Goal: Transaction & Acquisition: Purchase product/service

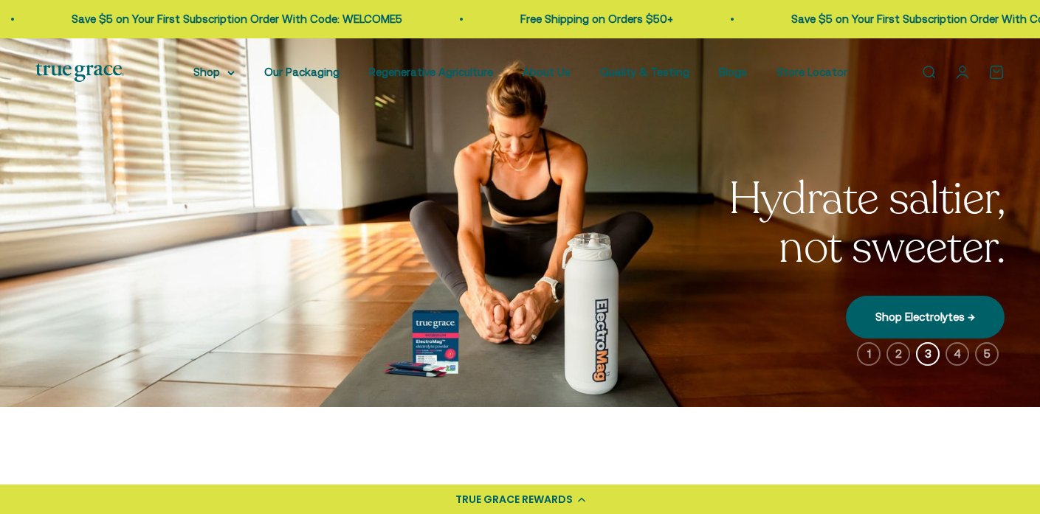
click at [545, 505] on div "TRUE GRACE REWARDS" at bounding box center [513, 499] width 117 height 15
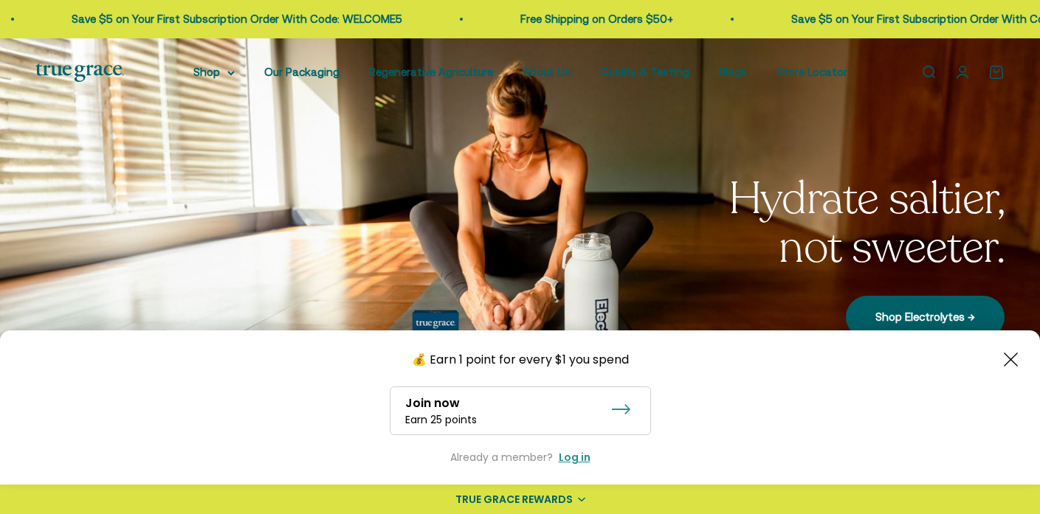
click at [471, 414] on div "Earn 25 points" at bounding box center [441, 419] width 72 height 15
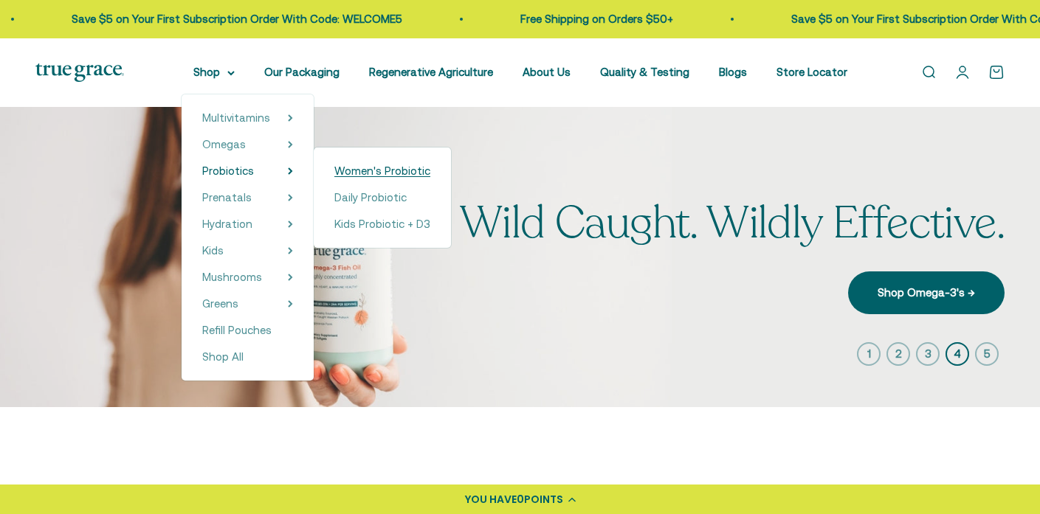
click at [379, 172] on span "Women's Probiotic" at bounding box center [382, 171] width 96 height 13
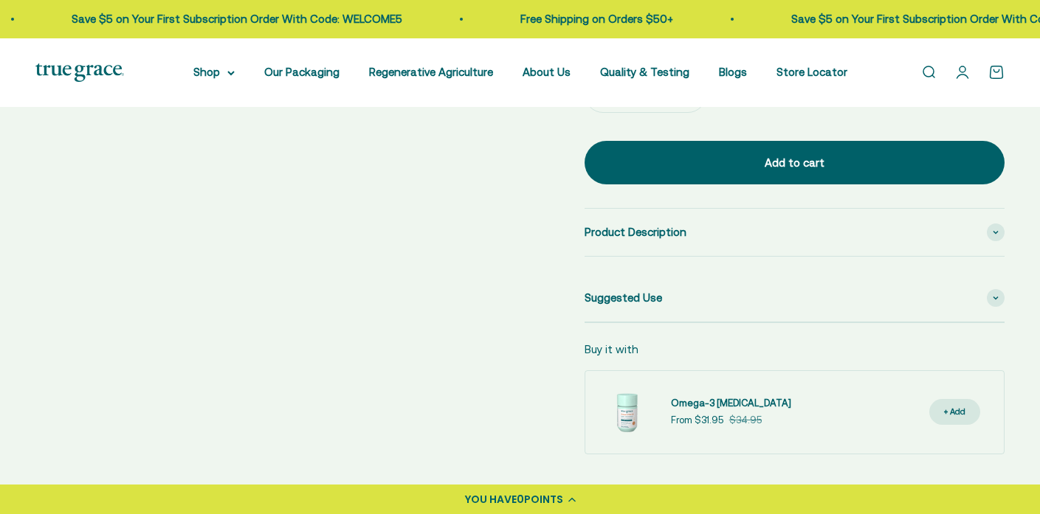
scroll to position [731, 0]
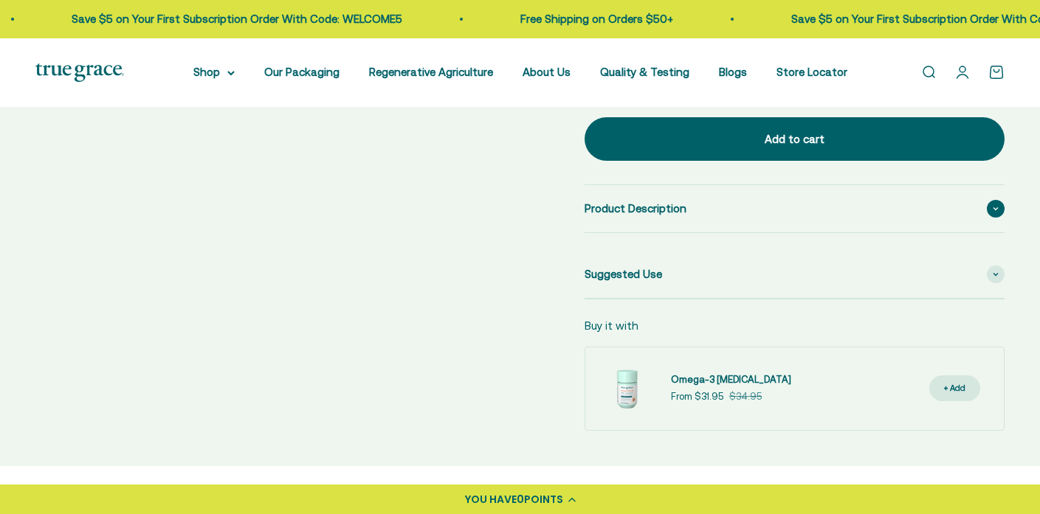
click at [621, 215] on span "Product Description" at bounding box center [635, 209] width 102 height 18
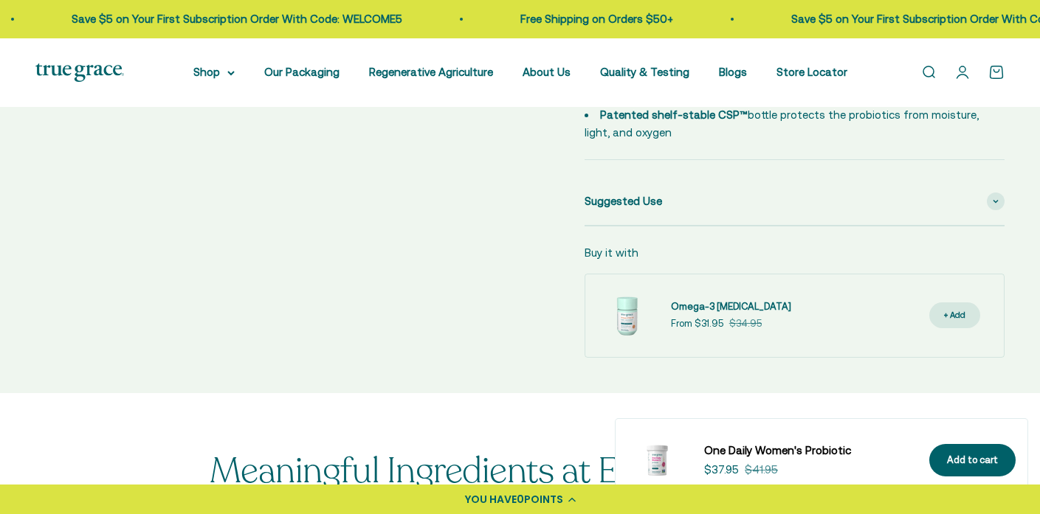
scroll to position [1000, 0]
click at [641, 198] on span "Suggested Use" at bounding box center [622, 201] width 77 height 18
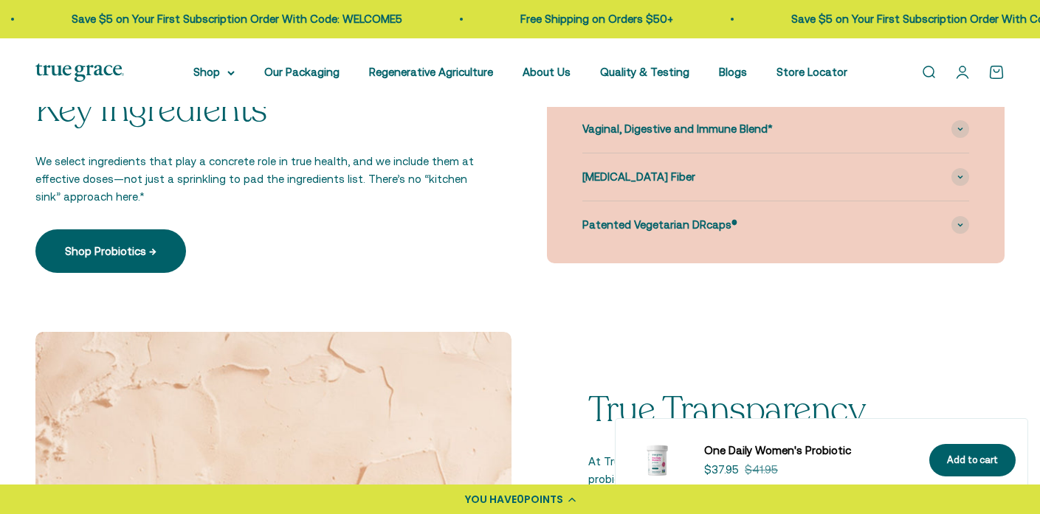
scroll to position [1722, 0]
click at [621, 134] on span "Vaginal, Digestive and Immune Blend*" at bounding box center [677, 130] width 190 height 18
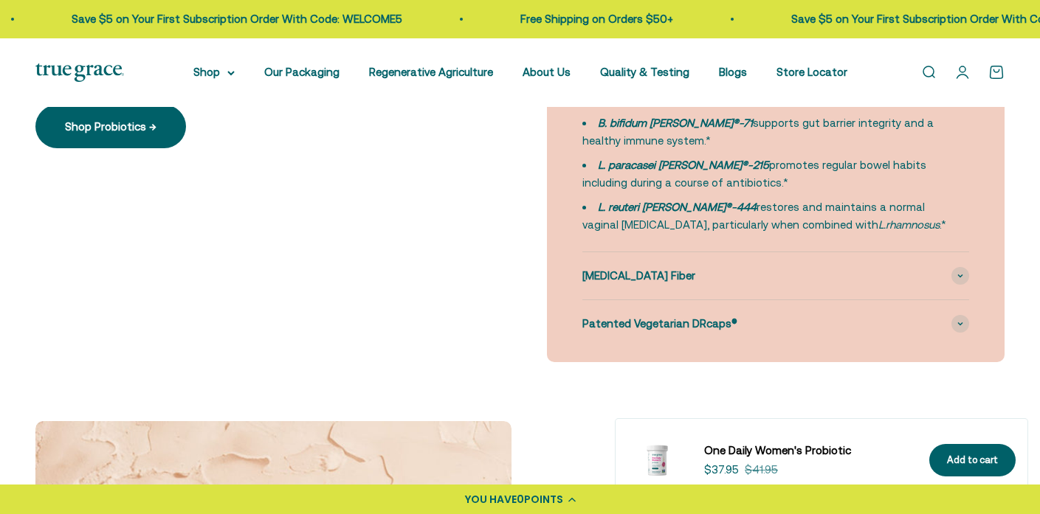
scroll to position [1848, 0]
click at [610, 280] on span "[MEDICAL_DATA] Fiber" at bounding box center [638, 275] width 113 height 18
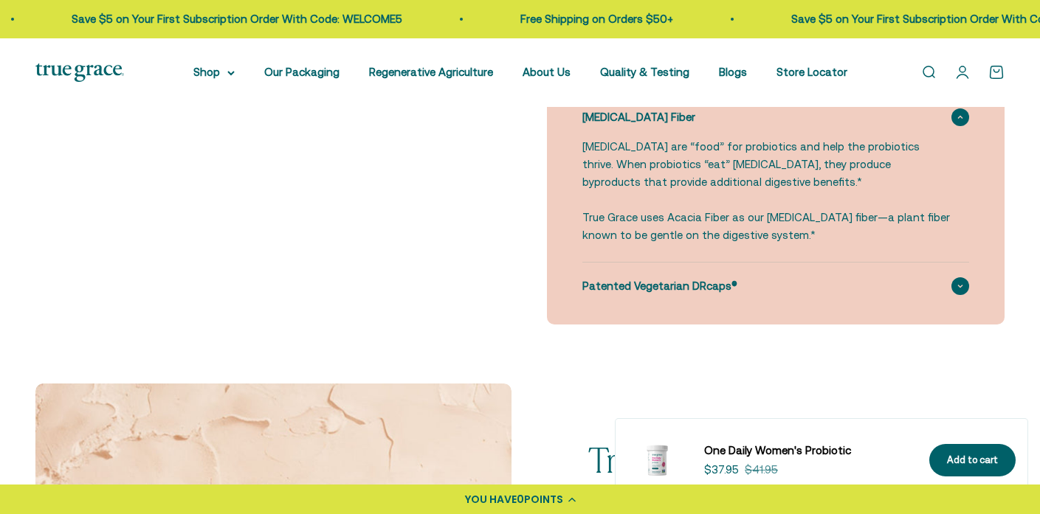
scroll to position [2018, 0]
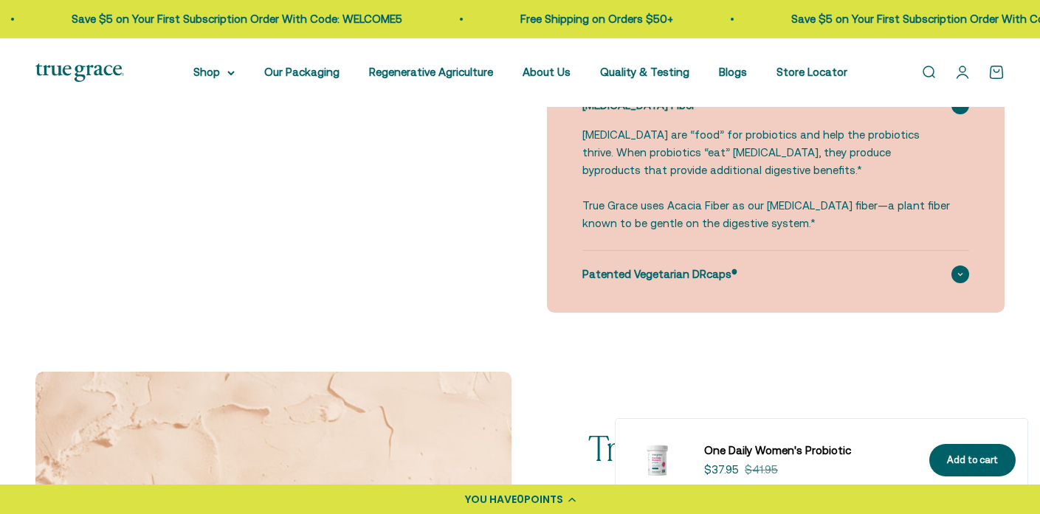
click at [669, 279] on span "Patented Vegetarian DRcaps®" at bounding box center [659, 275] width 155 height 18
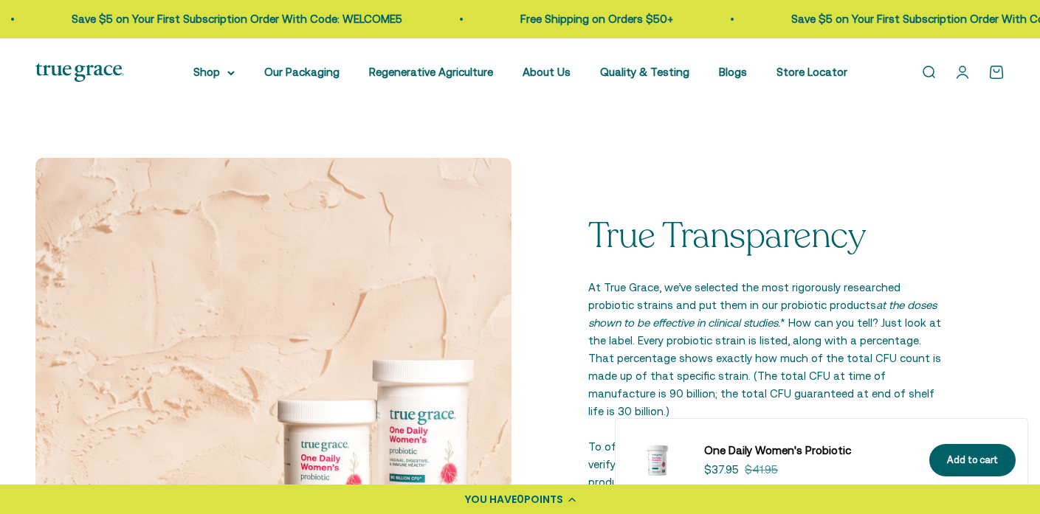
scroll to position [2297, 0]
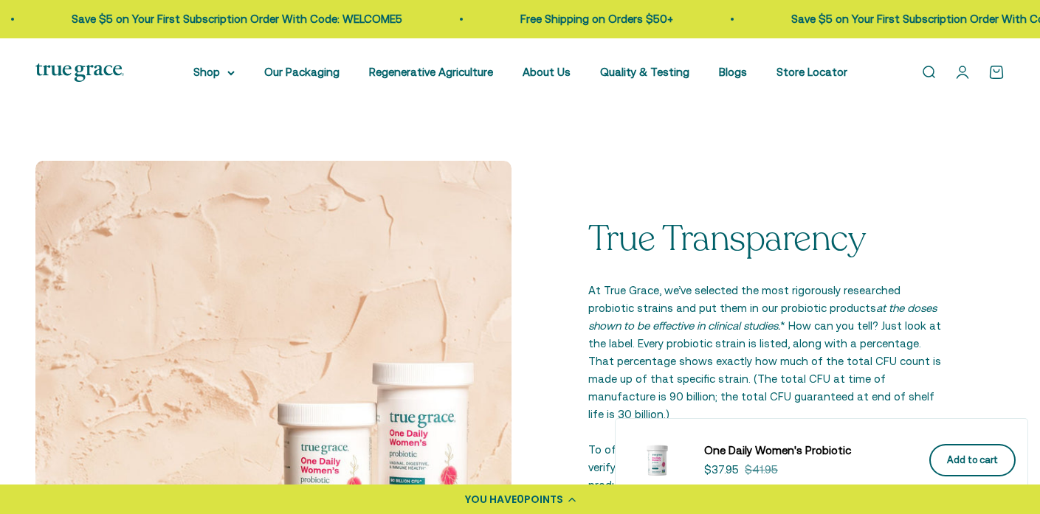
click at [981, 457] on div "Add to cart" at bounding box center [972, 460] width 51 height 15
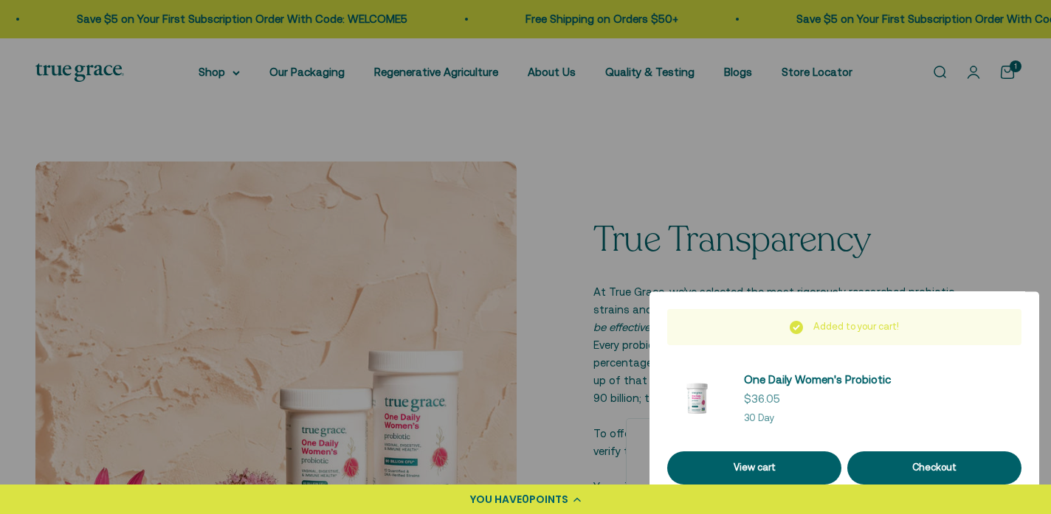
click at [321, 120] on div at bounding box center [525, 257] width 1051 height 514
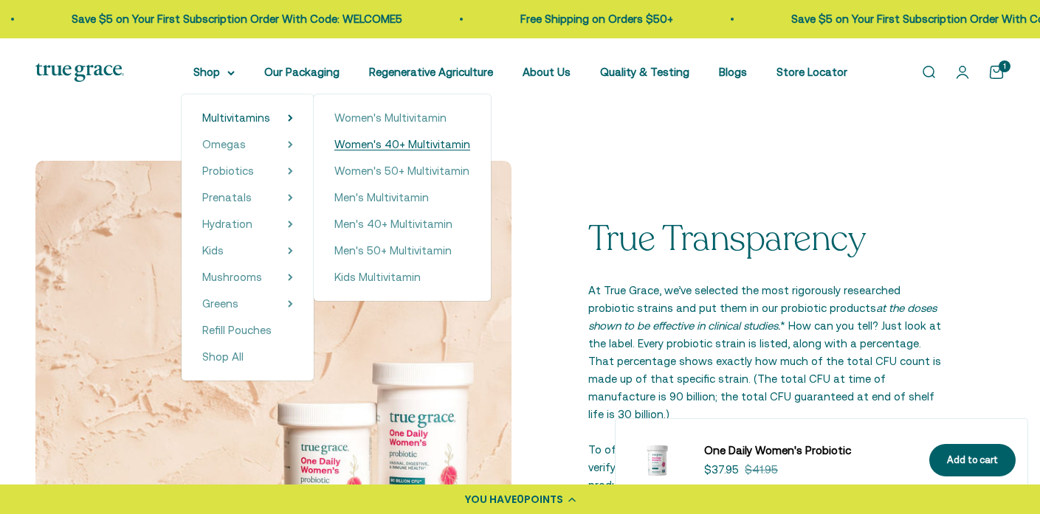
click at [421, 141] on span "Women's 40+ Multivitamin" at bounding box center [402, 144] width 136 height 13
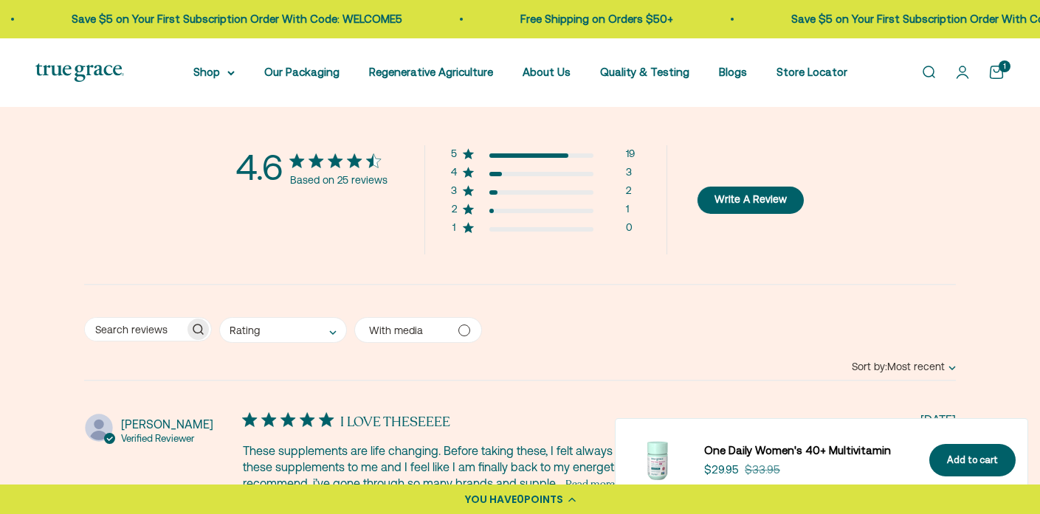
scroll to position [2927, 0]
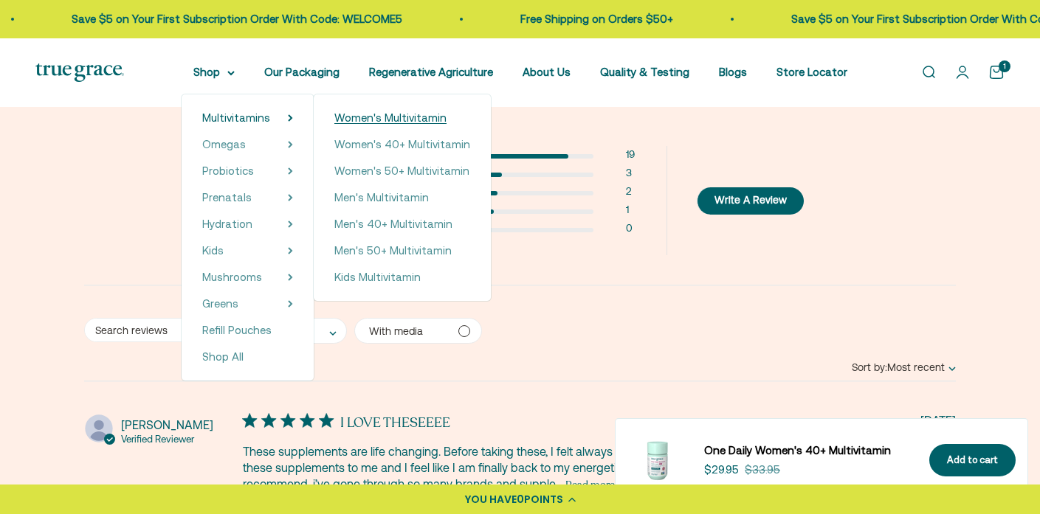
click at [396, 117] on span "Women's Multivitamin" at bounding box center [390, 117] width 112 height 13
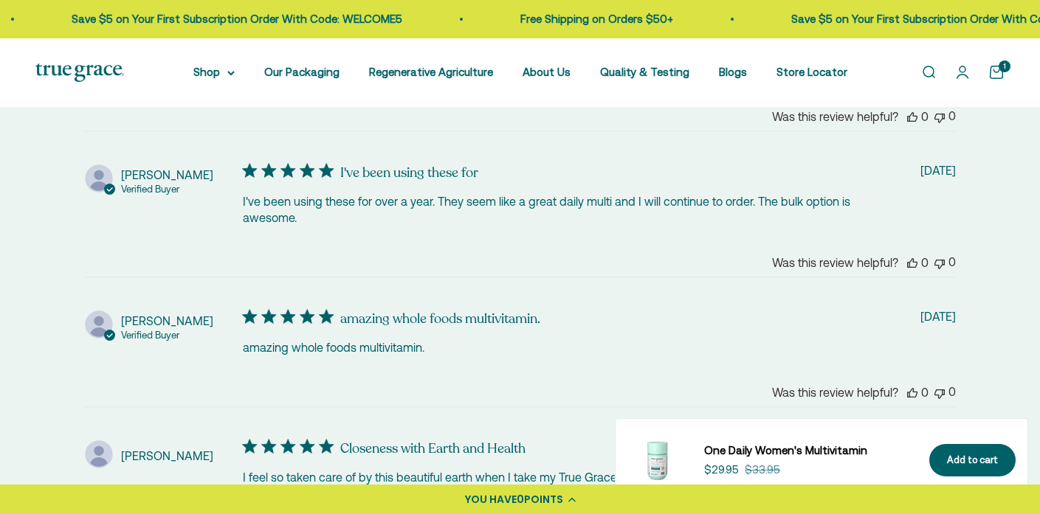
scroll to position [3414, 0]
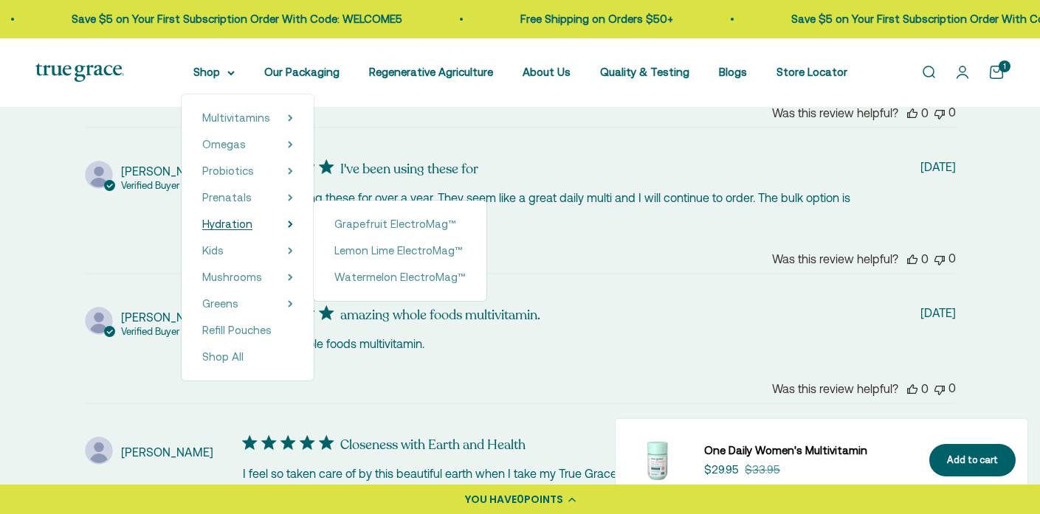
click at [235, 224] on span "Hydration" at bounding box center [227, 224] width 50 height 13
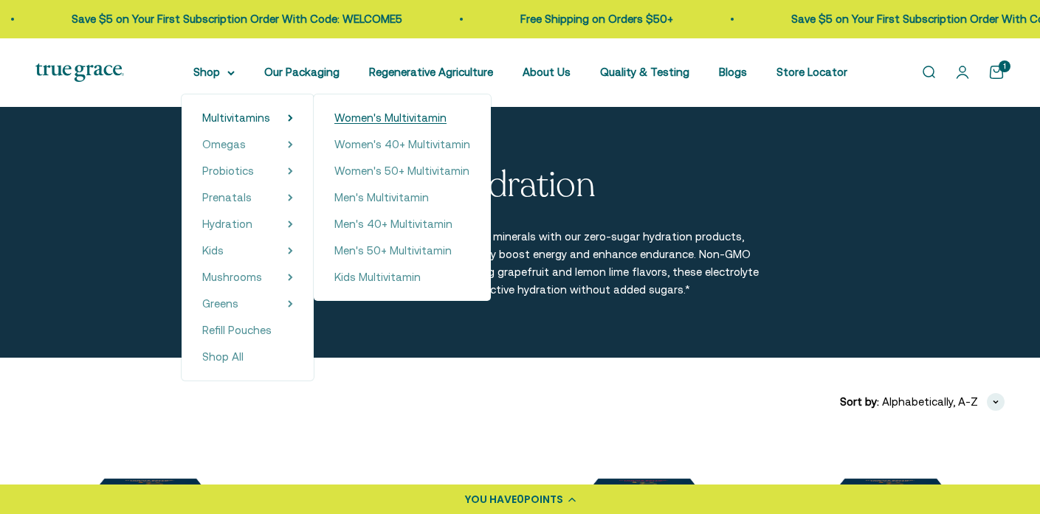
click at [372, 118] on span "Women's Multivitamin" at bounding box center [390, 117] width 112 height 13
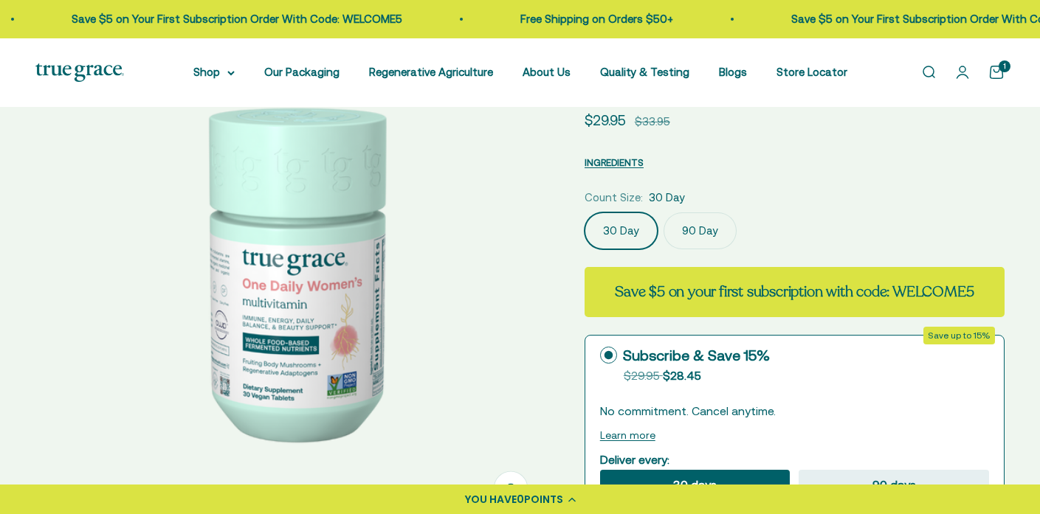
scroll to position [130, 0]
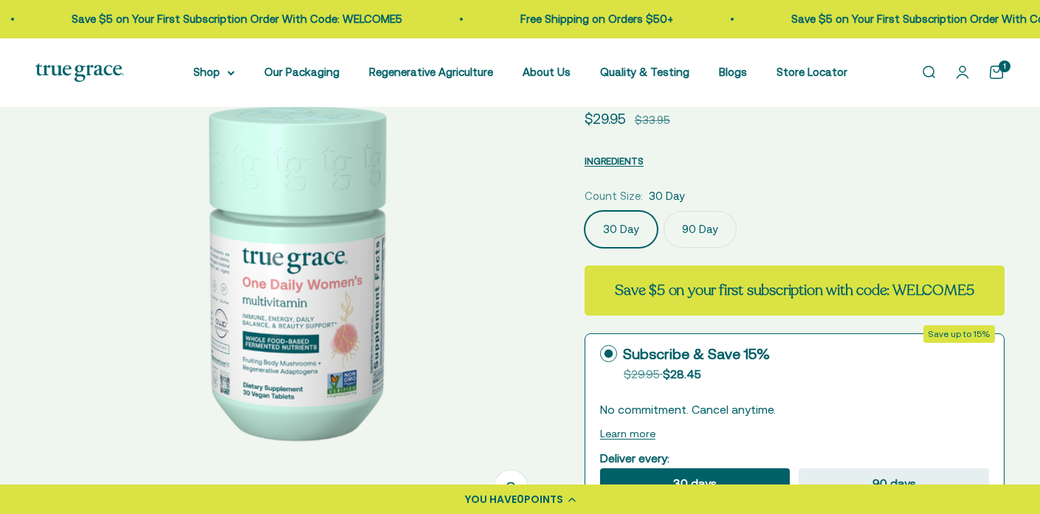
click at [708, 223] on label "90 Day" at bounding box center [699, 229] width 73 height 37
click at [584, 211] on input "90 Day" at bounding box center [584, 210] width 1 height 1
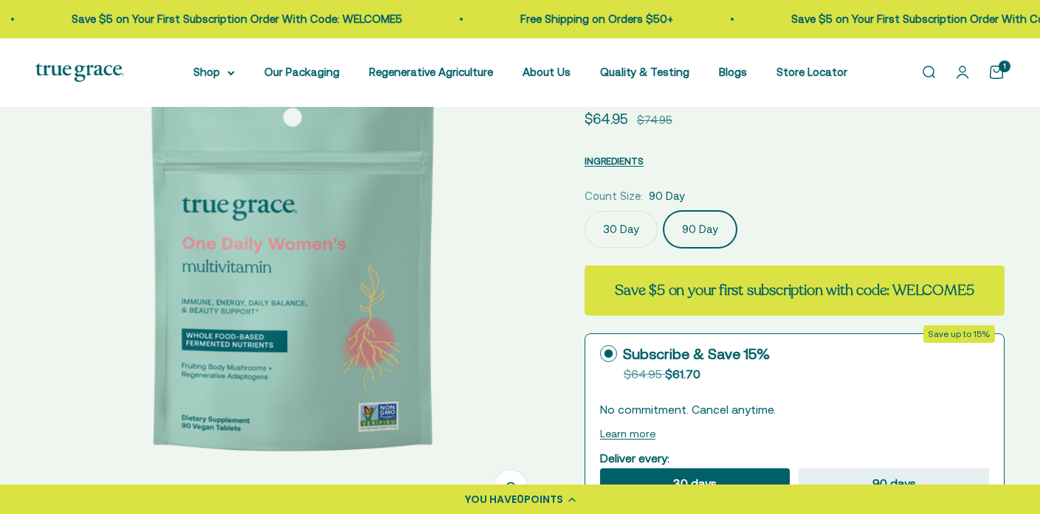
click at [616, 226] on label "30 Day" at bounding box center [620, 229] width 73 height 37
click at [584, 211] on input "30 Day" at bounding box center [584, 210] width 1 height 1
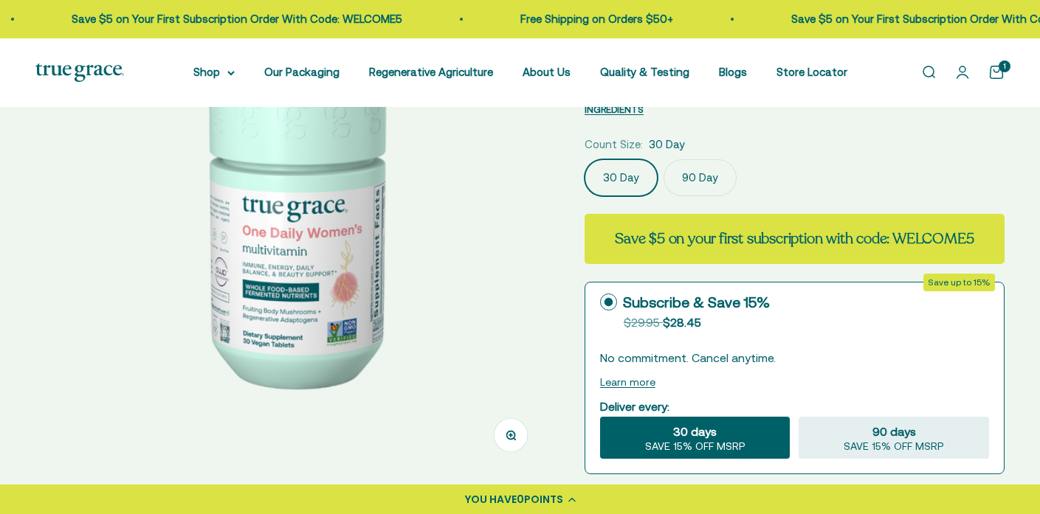
scroll to position [182, 0]
click at [686, 176] on label "90 Day" at bounding box center [699, 177] width 73 height 37
click at [584, 159] on input "90 Day" at bounding box center [584, 159] width 1 height 1
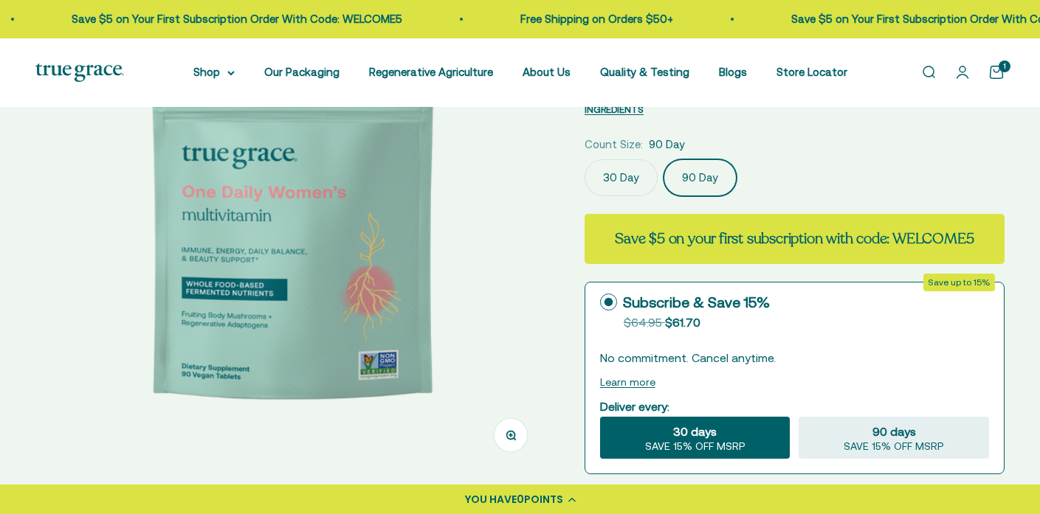
click at [621, 170] on label "30 Day" at bounding box center [620, 177] width 73 height 37
click at [584, 159] on input "30 Day" at bounding box center [584, 159] width 1 height 1
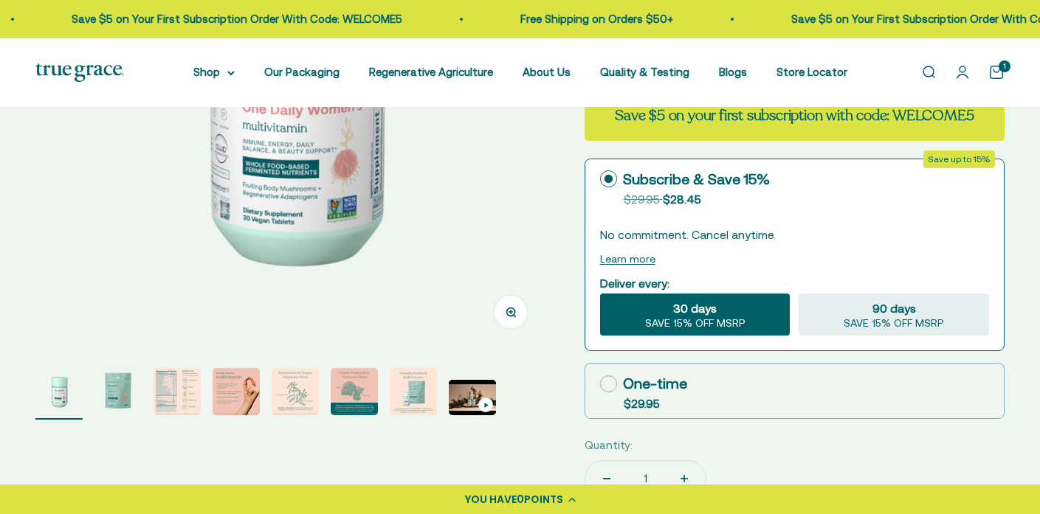
scroll to position [305, 0]
click at [662, 317] on div "30 days SAVE 15% OFF MSRP" at bounding box center [695, 315] width 190 height 43
click at [600, 294] on input "30 days SAVE 15% OFF MSRP" at bounding box center [599, 293] width 1 height 1
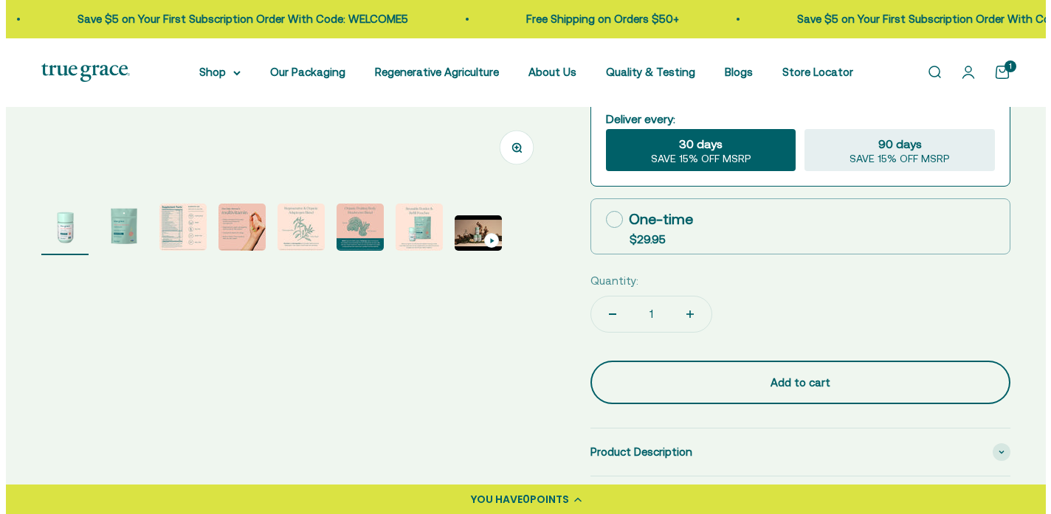
scroll to position [455, 0]
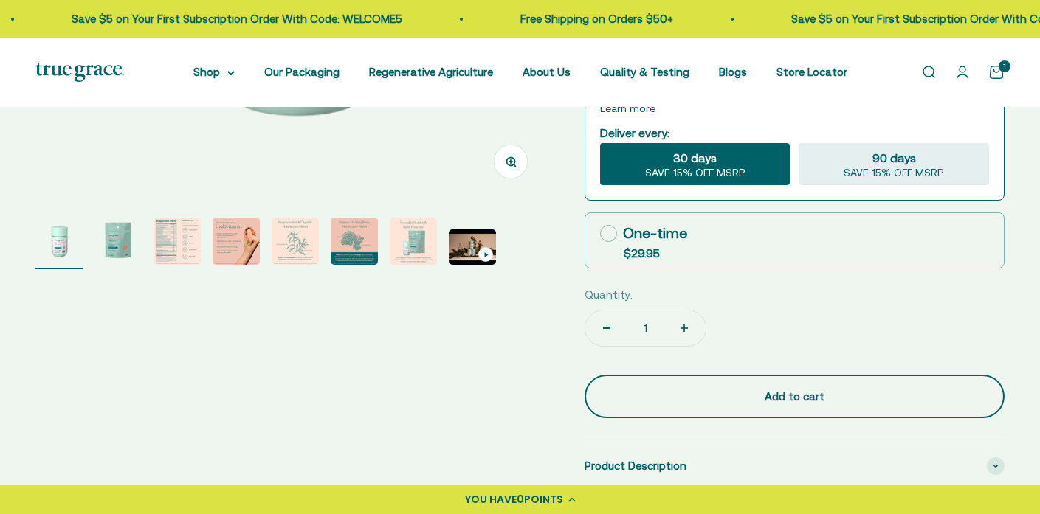
click at [782, 396] on div "Add to cart" at bounding box center [794, 397] width 361 height 18
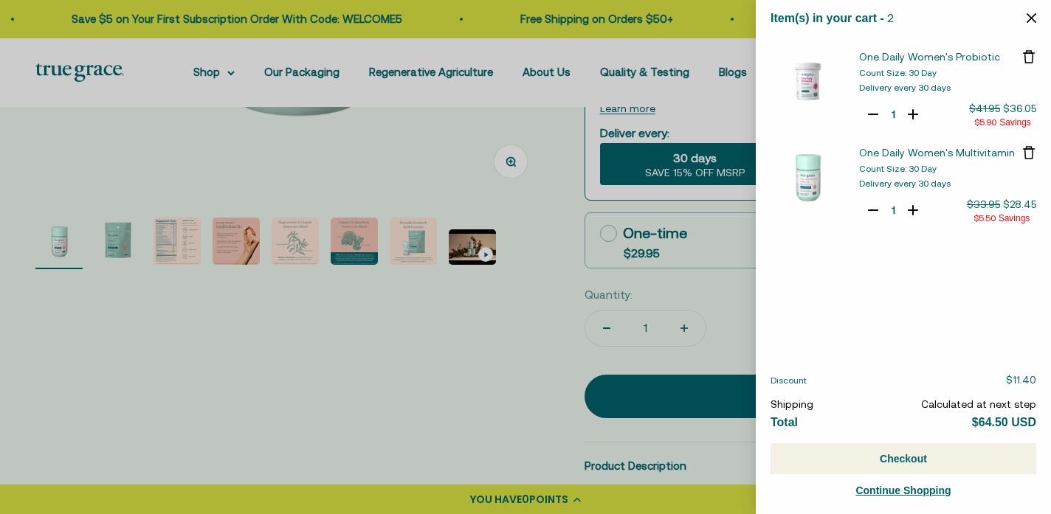
select select "40058346897600"
select select "40058329235648"
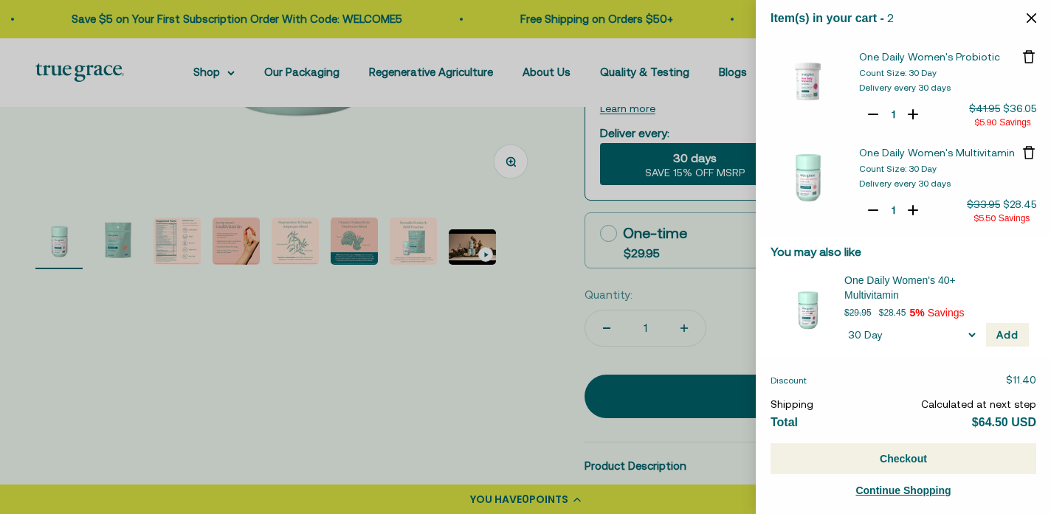
click at [908, 55] on span "One Daily Women's Probiotic" at bounding box center [929, 57] width 141 height 12
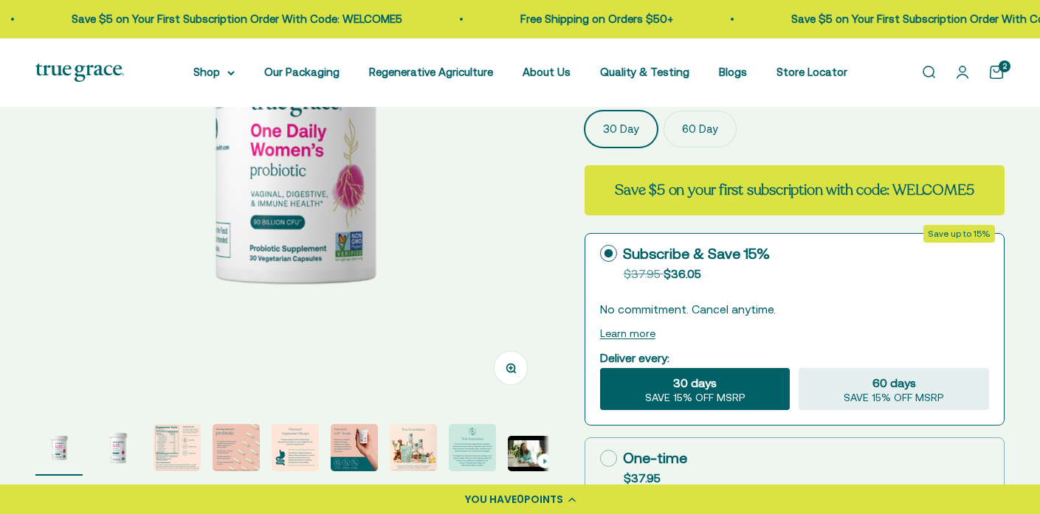
click at [707, 381] on span "30 days" at bounding box center [695, 383] width 44 height 18
click at [600, 368] on input "30 days SAVE 15% OFF MSRP" at bounding box center [599, 367] width 1 height 1
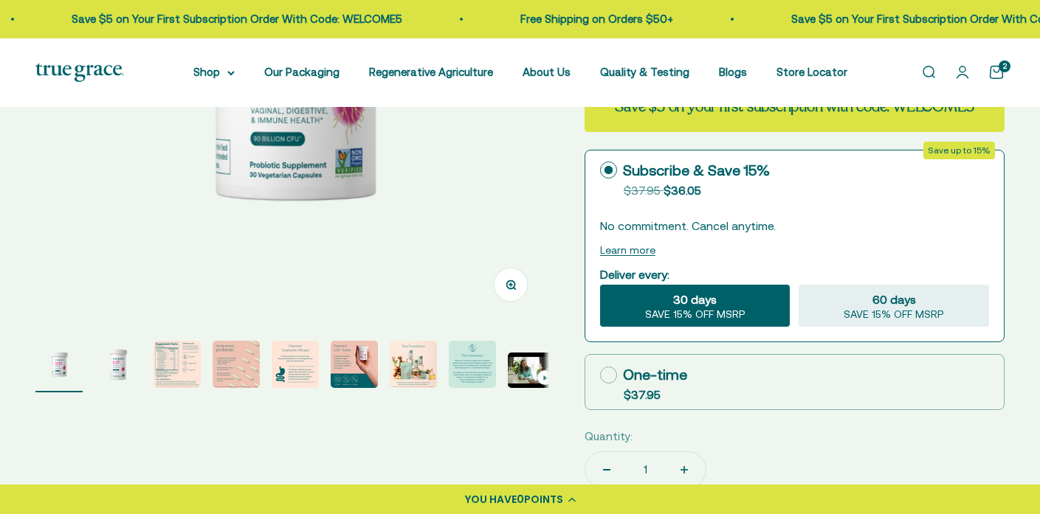
scroll to position [339, 0]
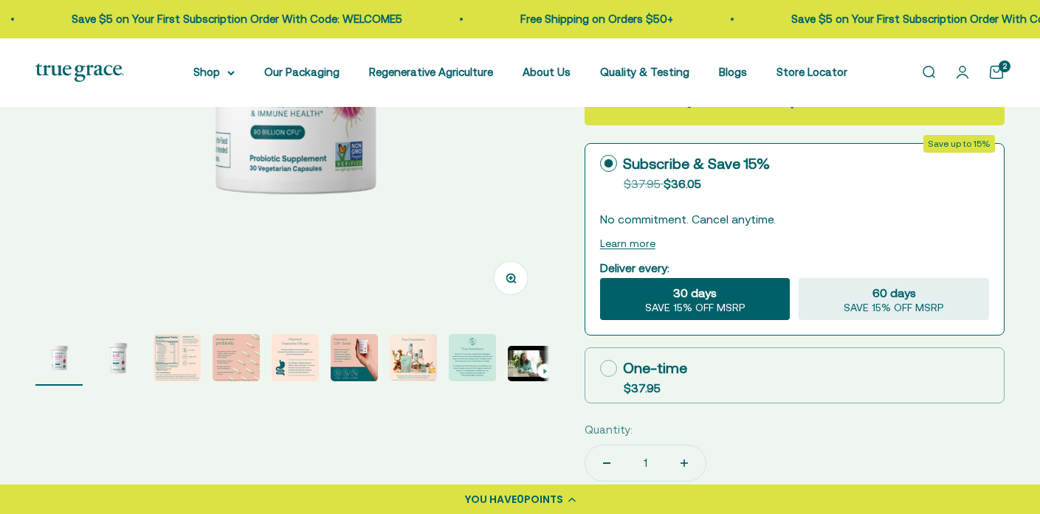
click at [995, 75] on link "Open cart 2" at bounding box center [996, 72] width 16 height 16
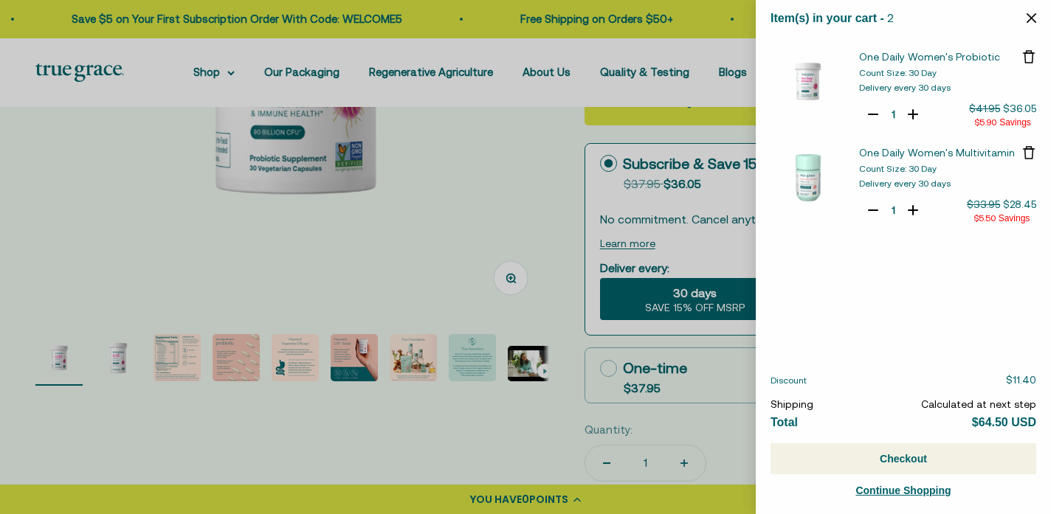
select select "40058346897600"
select select "40058329235648"
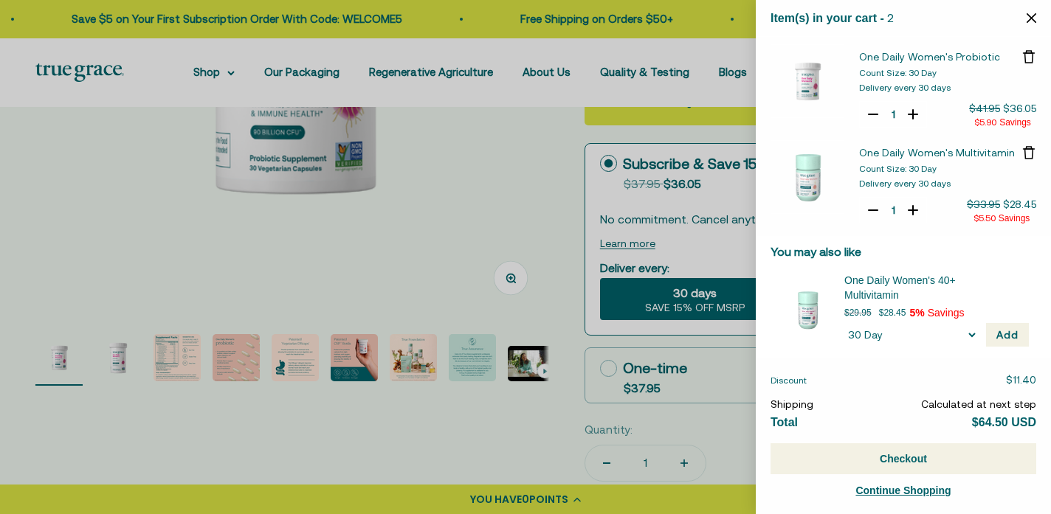
click at [460, 108] on div at bounding box center [525, 257] width 1051 height 514
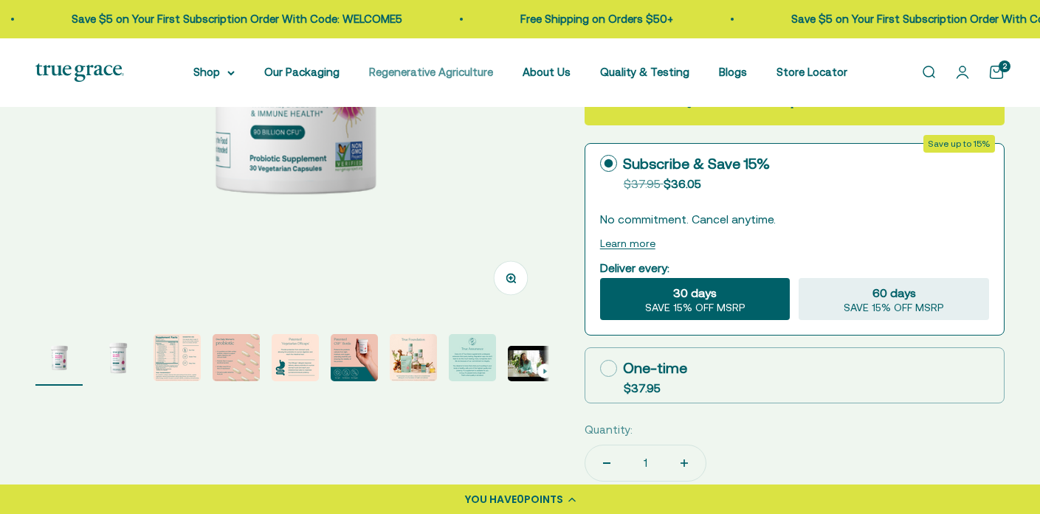
click at [456, 72] on link "Regenerative Agriculture" at bounding box center [431, 72] width 124 height 13
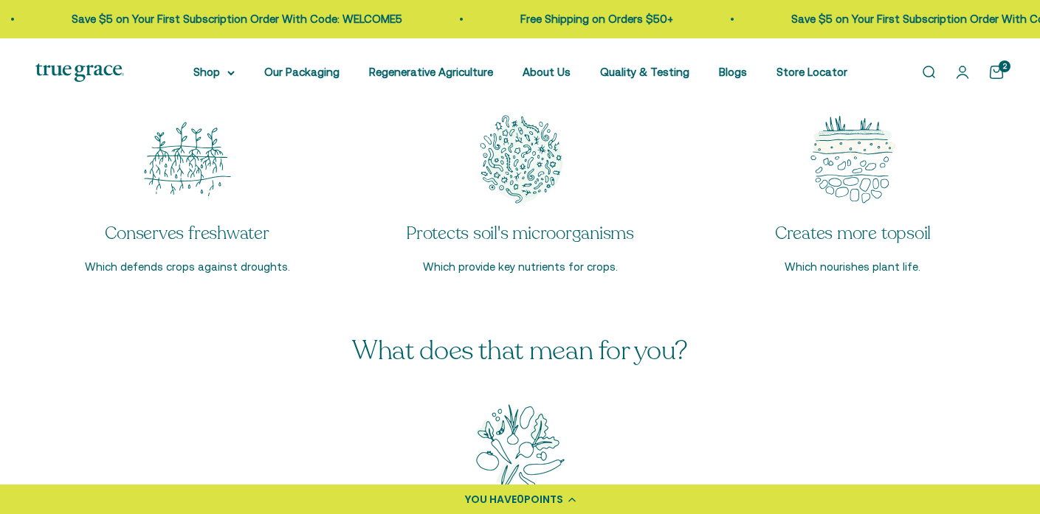
scroll to position [2314, 0]
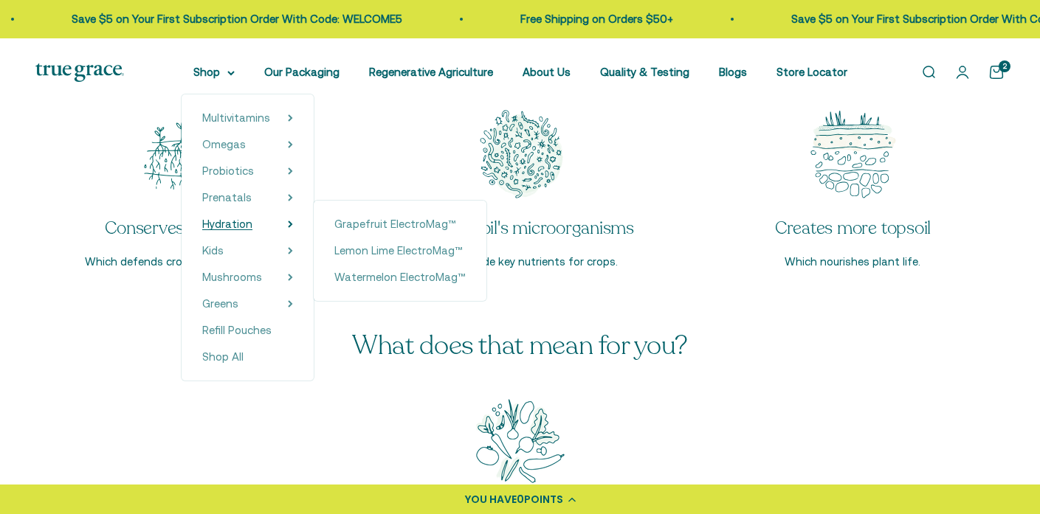
click at [238, 226] on span "Hydration" at bounding box center [227, 224] width 50 height 13
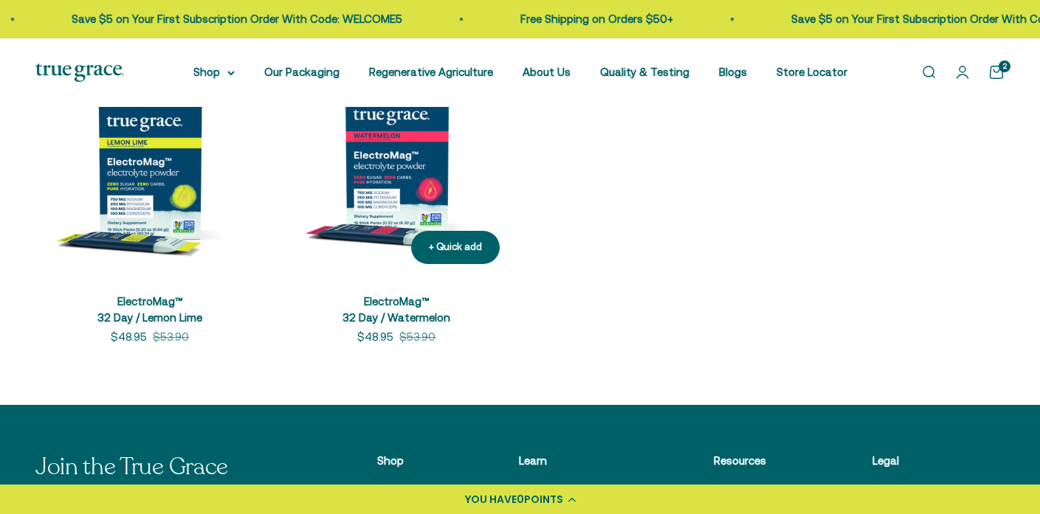
scroll to position [988, 0]
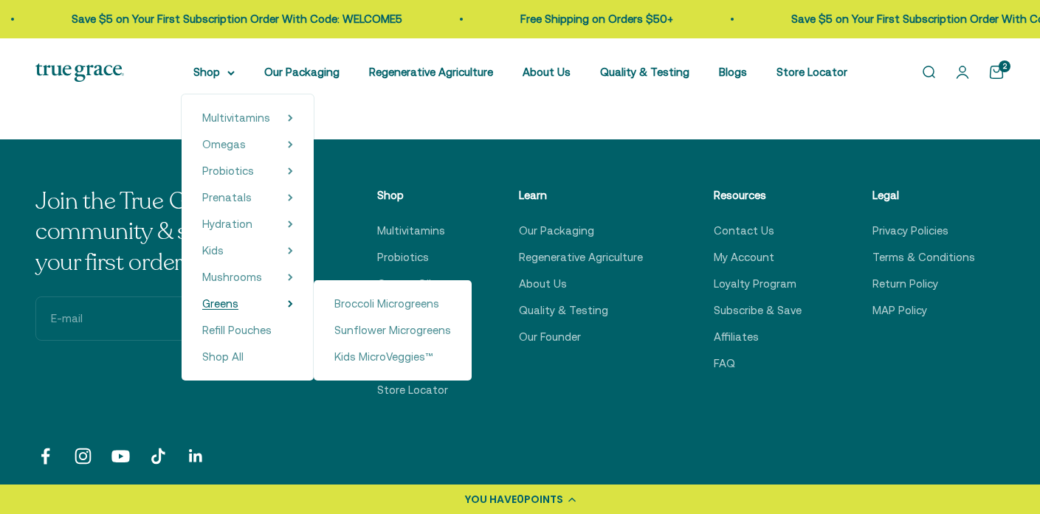
click at [248, 300] on summary "Greens" at bounding box center [247, 304] width 91 height 18
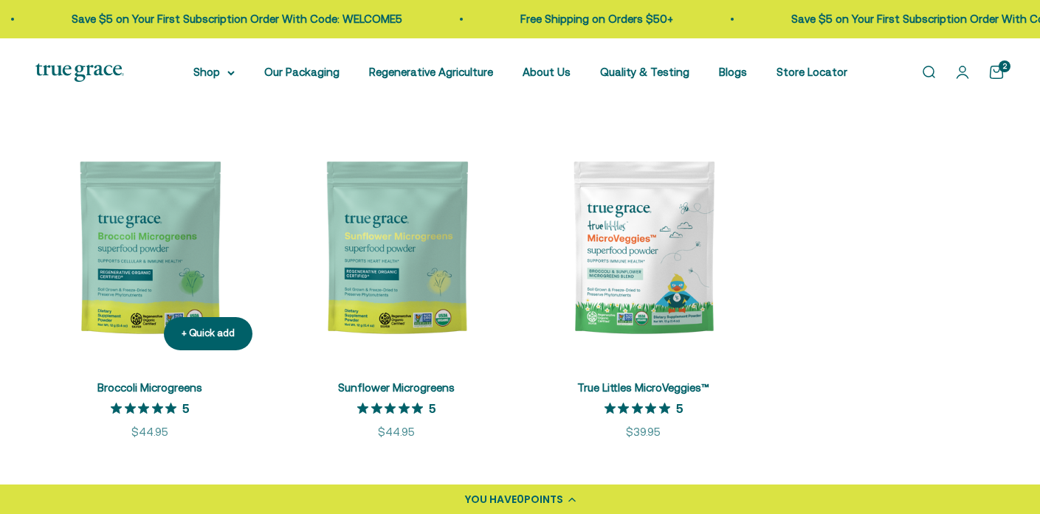
scroll to position [371, 0]
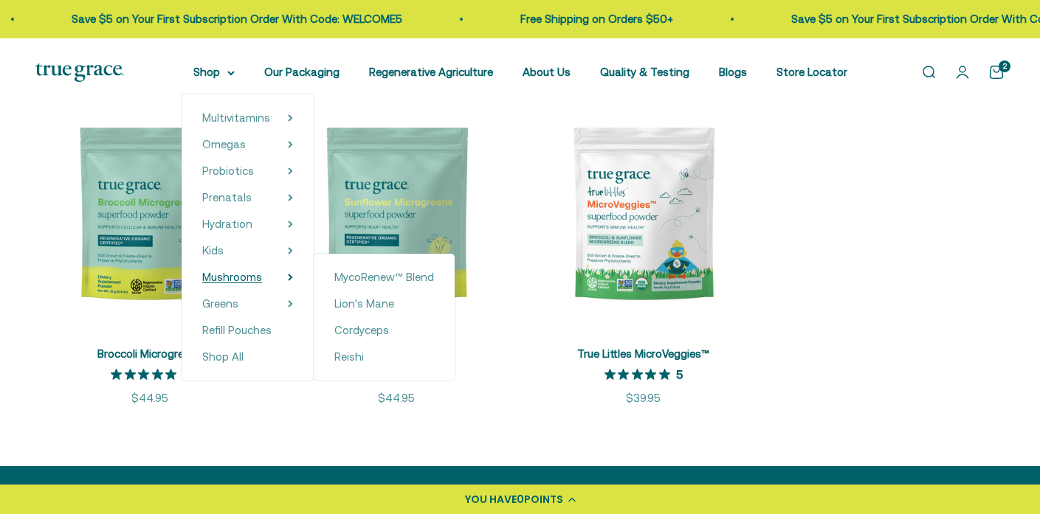
click at [256, 282] on span "Mushrooms" at bounding box center [232, 277] width 60 height 13
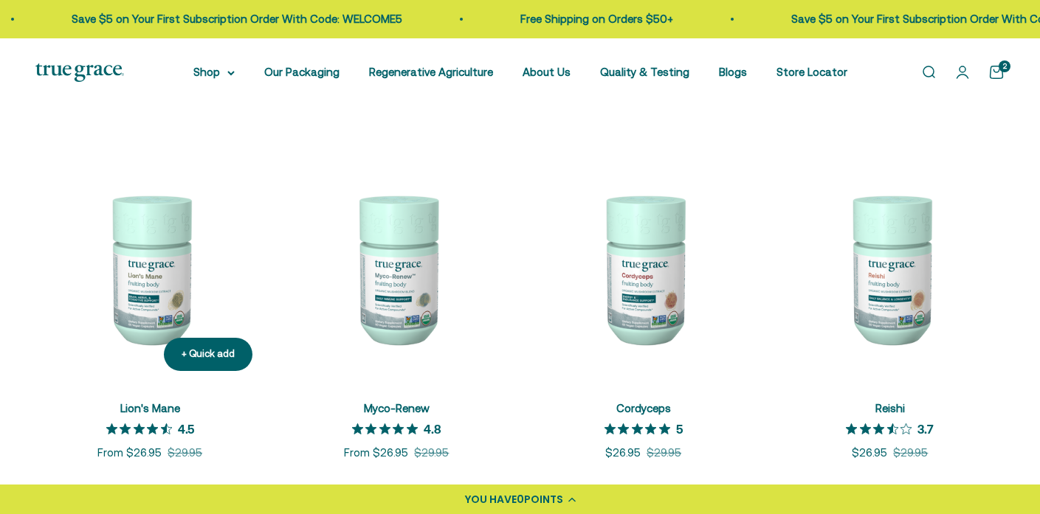
scroll to position [343, 0]
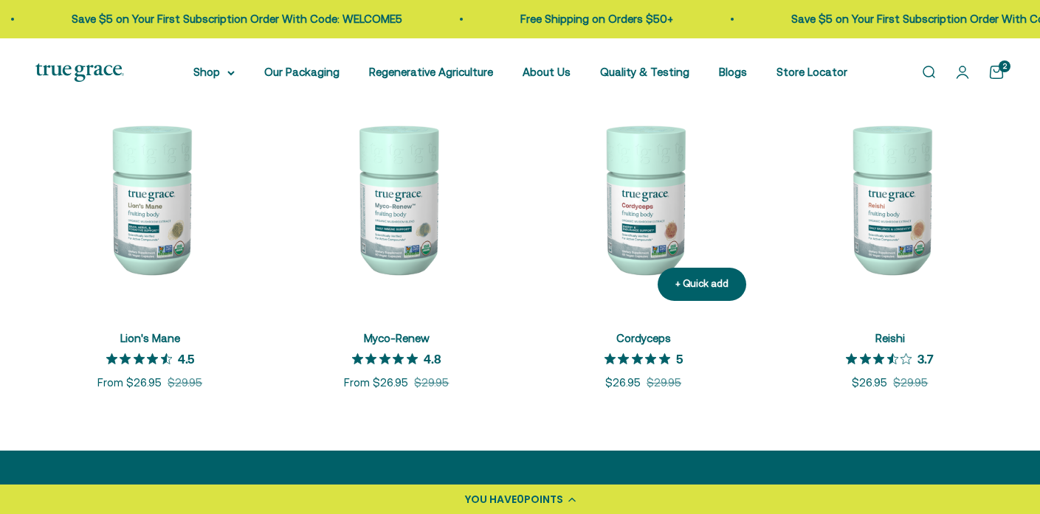
click at [654, 260] on img at bounding box center [643, 198] width 229 height 229
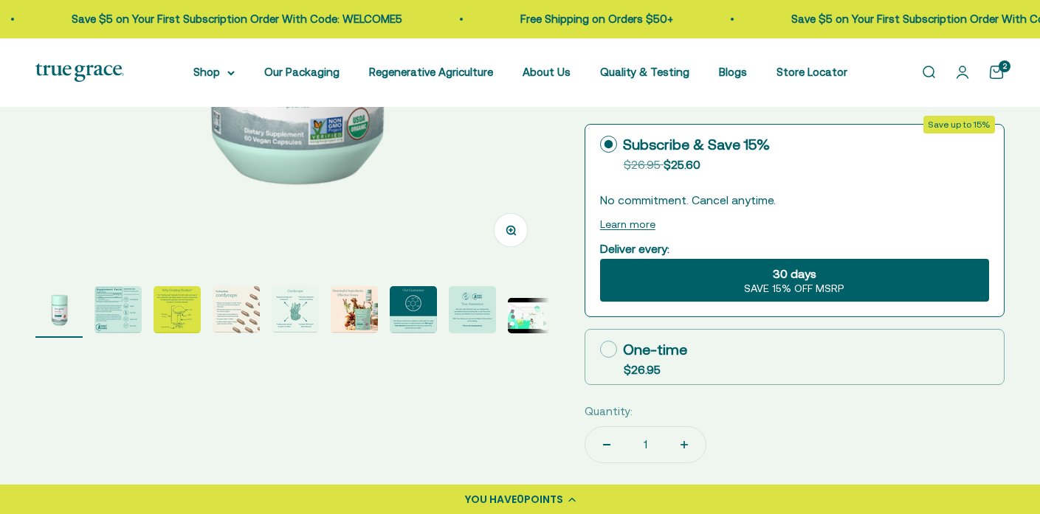
scroll to position [392, 0]
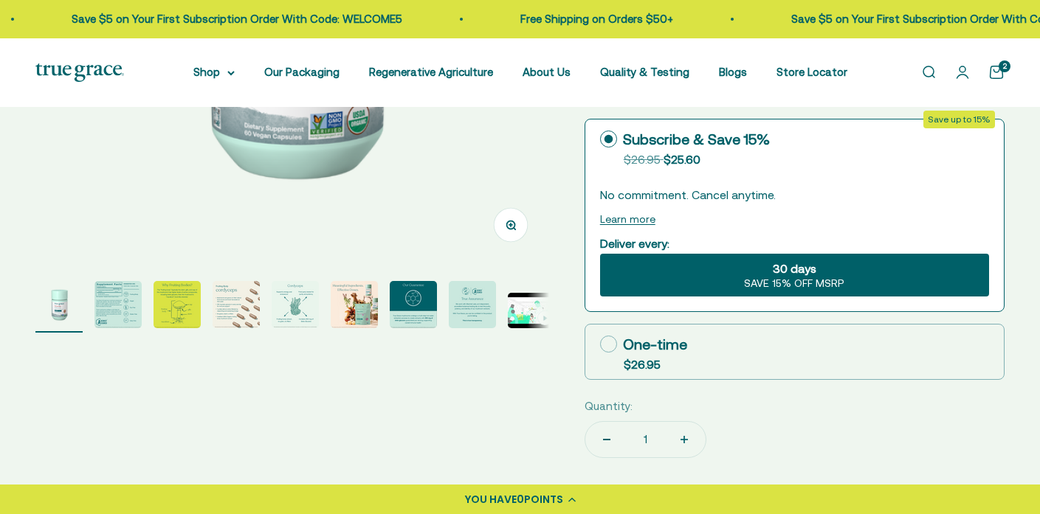
click at [125, 310] on img "Go to item 2" at bounding box center [117, 304] width 47 height 47
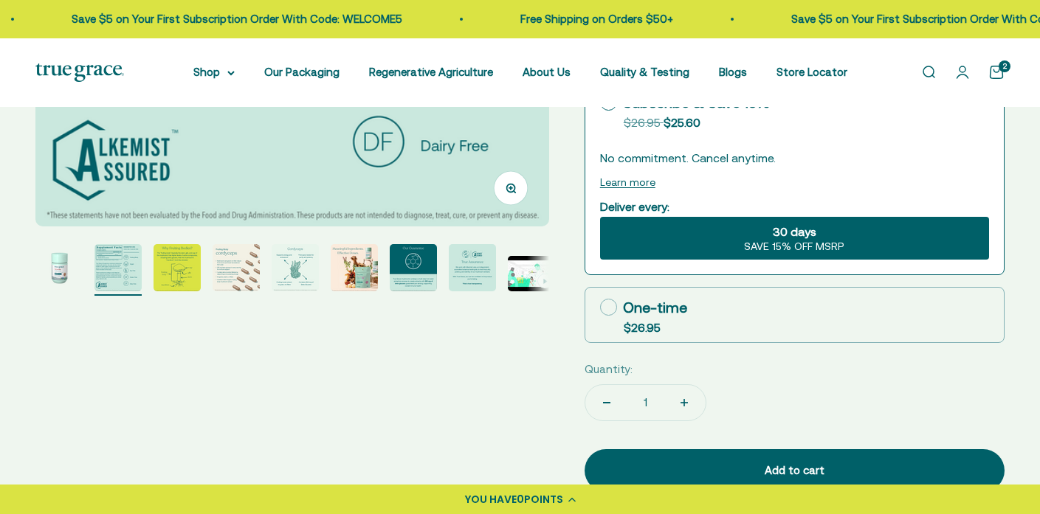
scroll to position [492, 0]
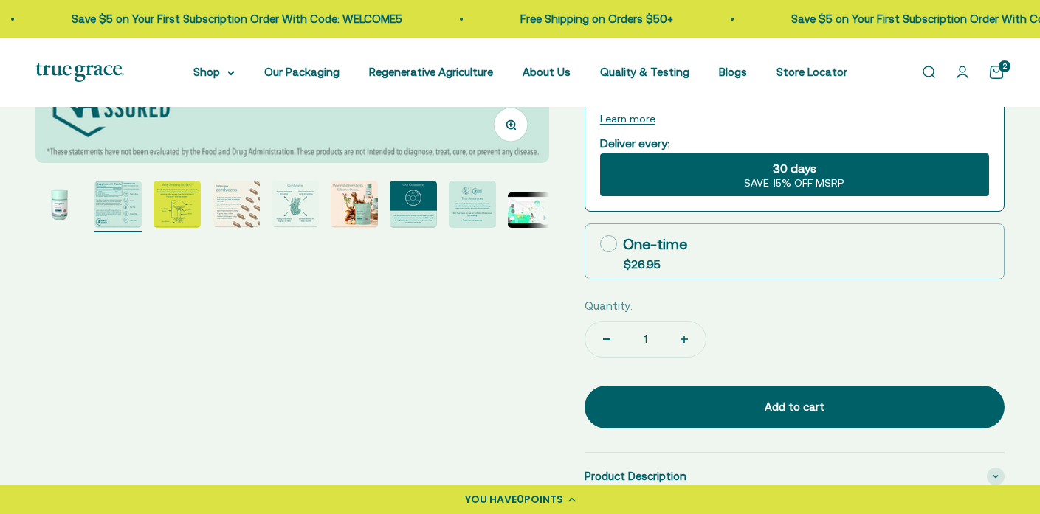
click at [192, 209] on img "Go to item 3" at bounding box center [176, 204] width 47 height 47
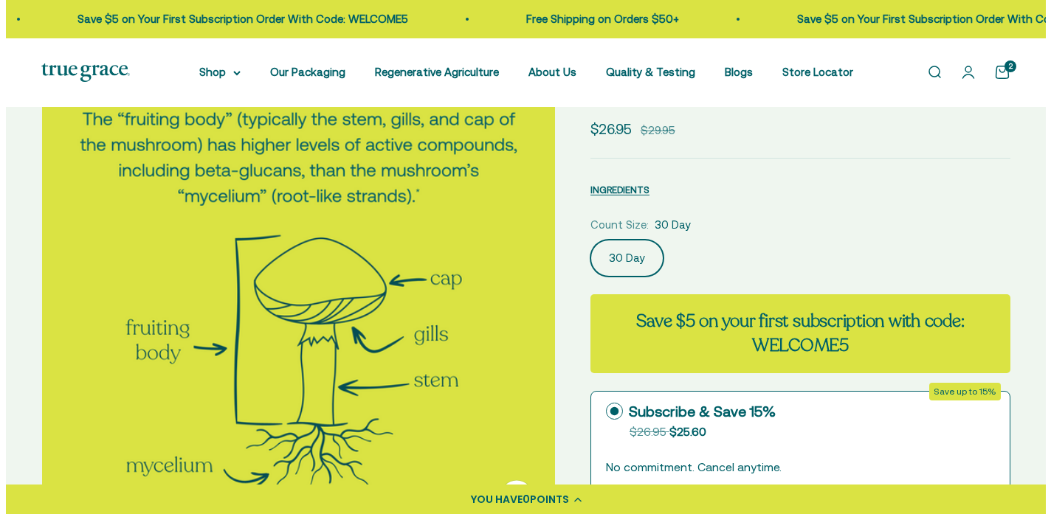
scroll to position [0, 0]
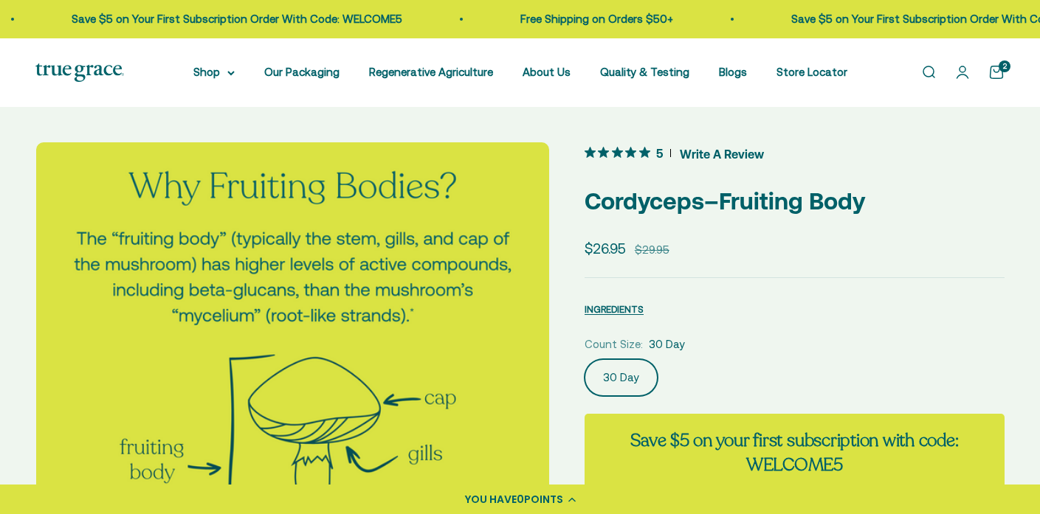
click at [1001, 72] on cart-count "2" at bounding box center [1004, 67] width 12 height 12
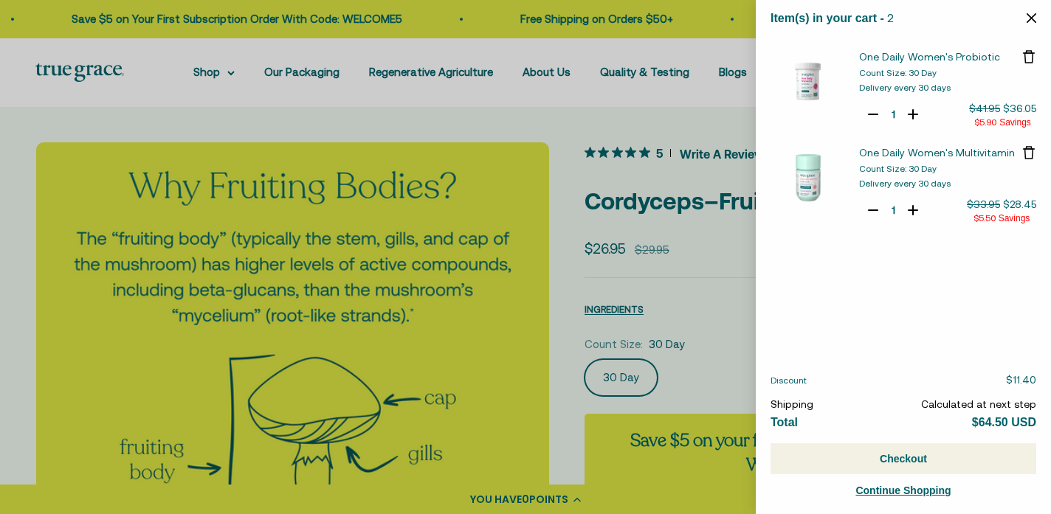
select select "40058346897600"
select select "40058329235648"
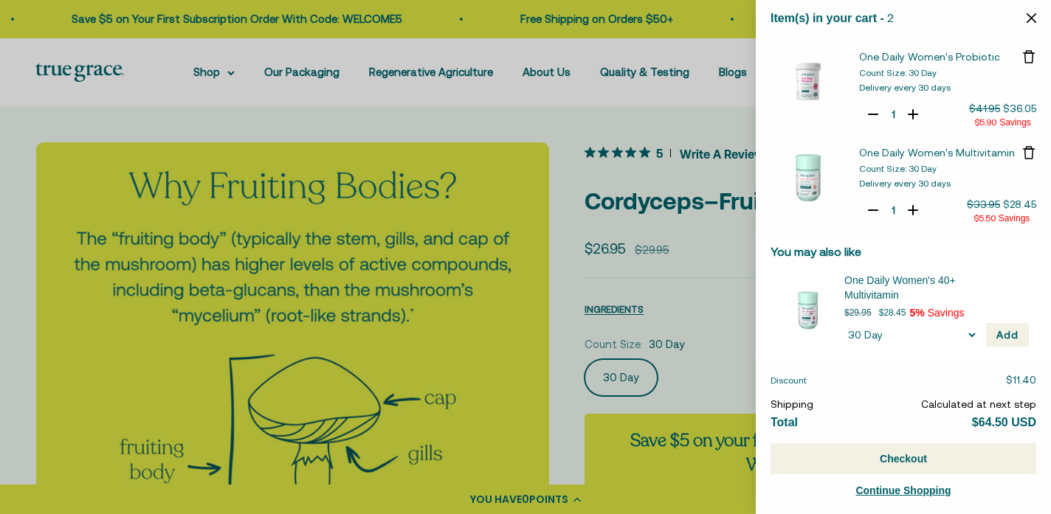
click at [928, 462] on button "Checkout" at bounding box center [903, 458] width 266 height 31
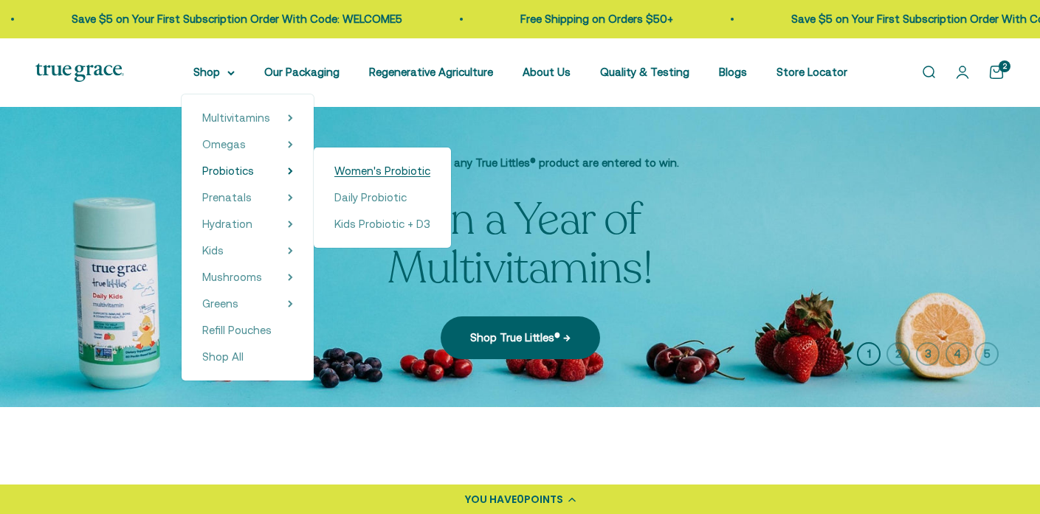
click at [419, 176] on span "Women's Probiotic" at bounding box center [382, 171] width 96 height 13
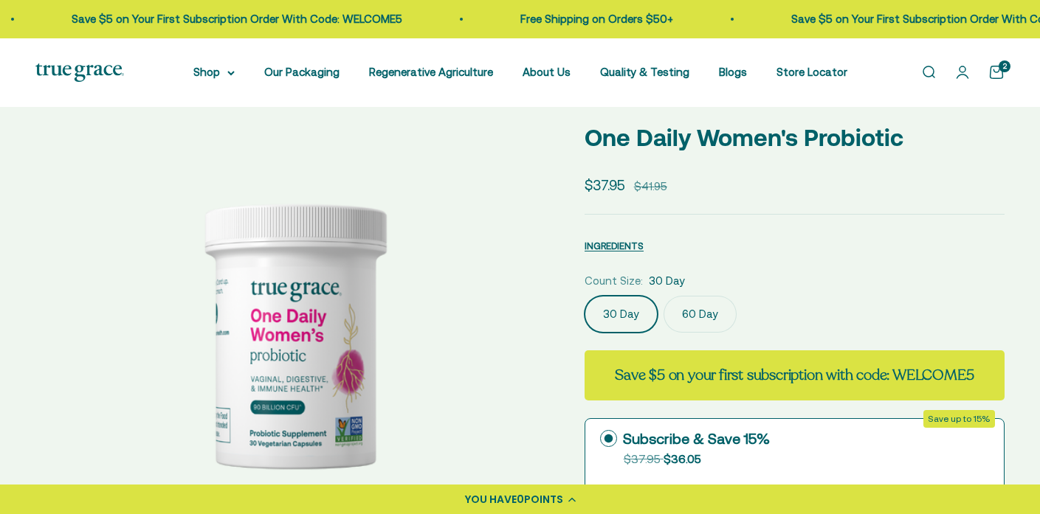
click at [998, 75] on link "Open cart 2" at bounding box center [996, 72] width 16 height 16
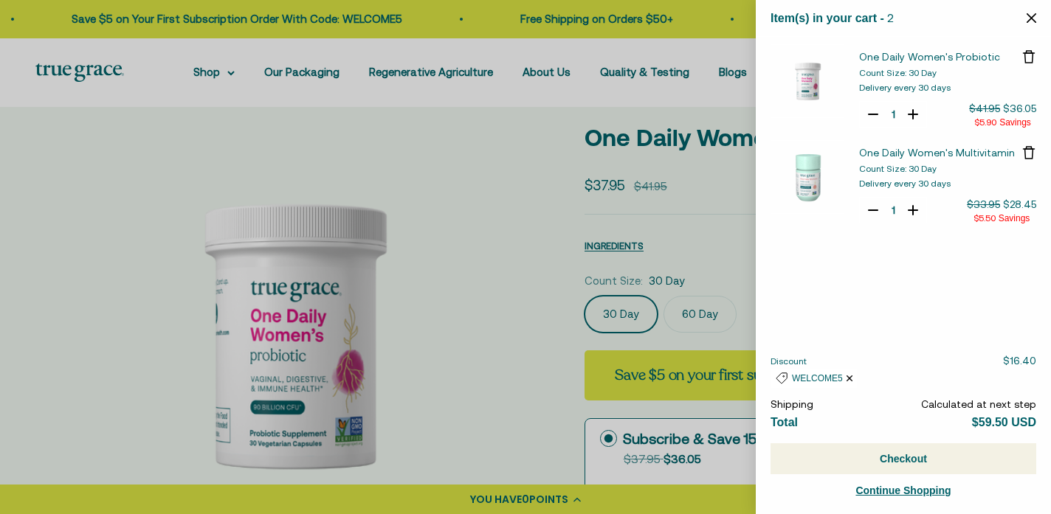
click at [910, 460] on button "Checkout" at bounding box center [903, 458] width 266 height 31
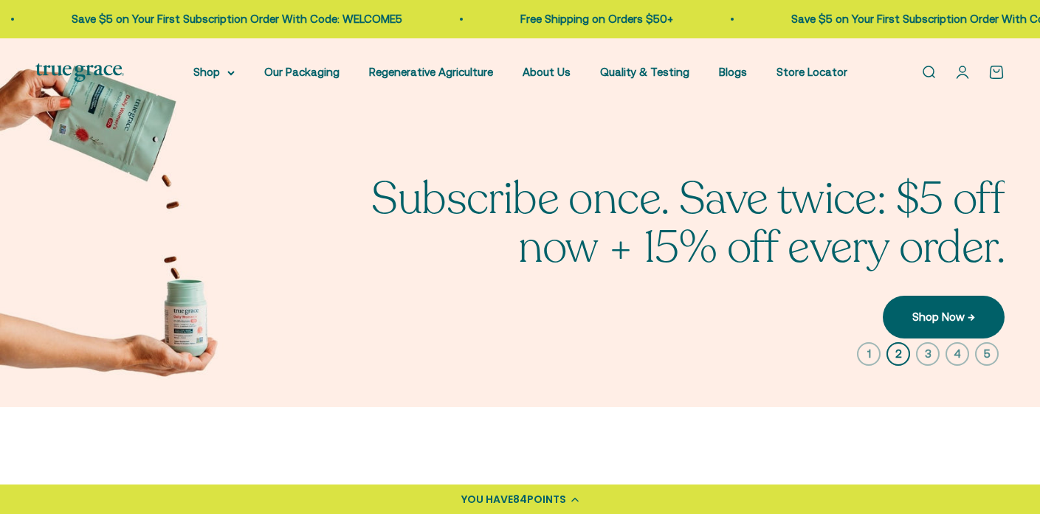
click at [495, 500] on span "YOU HAVE" at bounding box center [487, 499] width 52 height 15
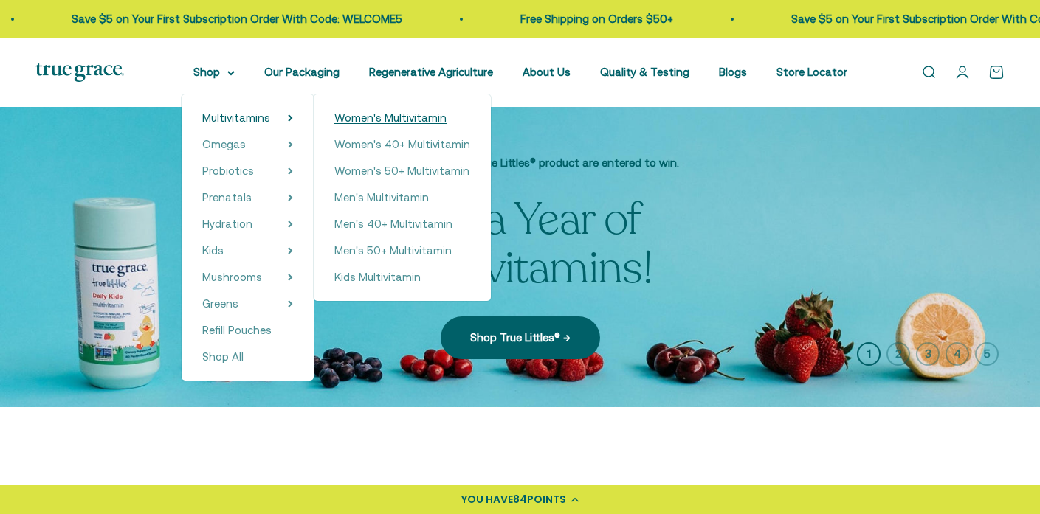
click at [405, 114] on span "Women's Multivitamin" at bounding box center [390, 117] width 112 height 13
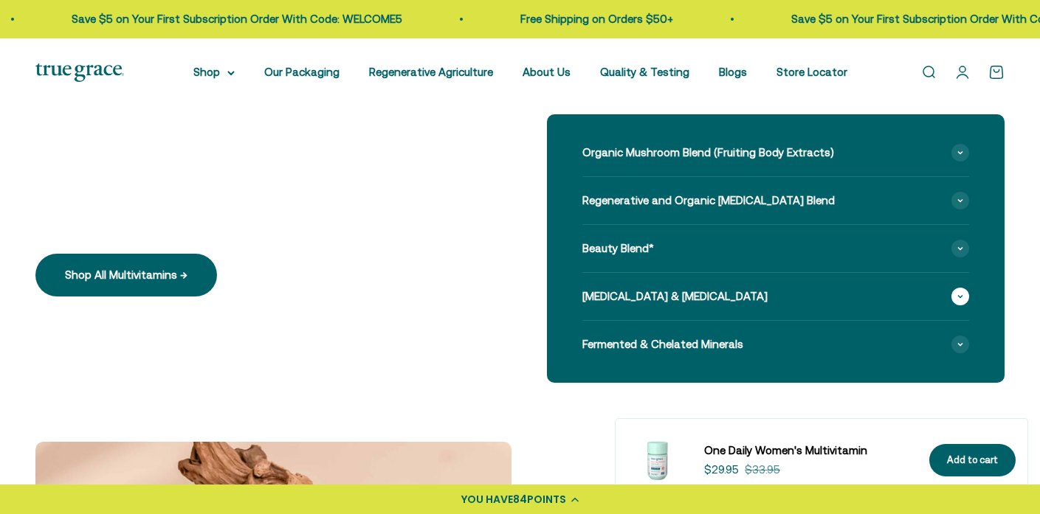
scroll to position [1331, 0]
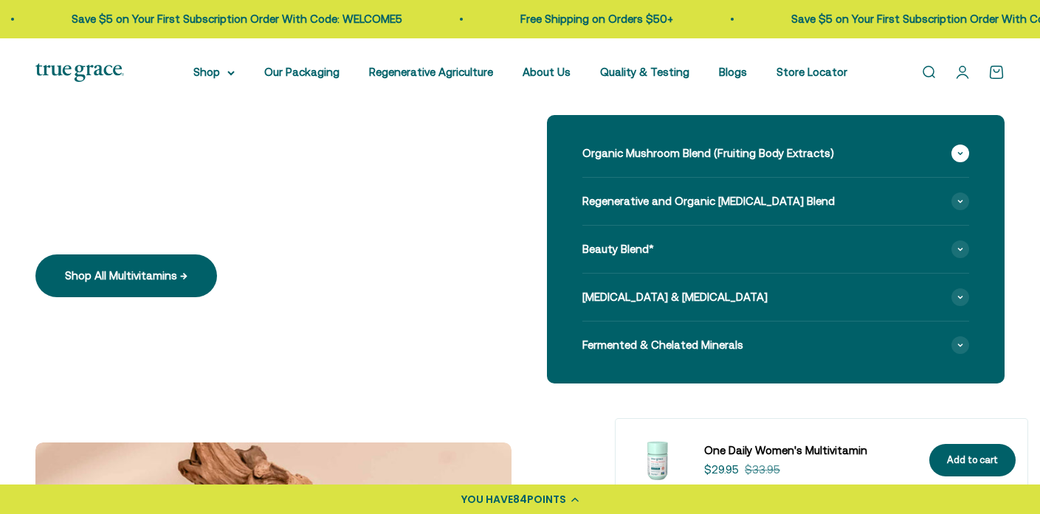
click at [641, 154] on span "Organic Mushroom Blend (Fruiting Body Extracts)" at bounding box center [708, 154] width 252 height 18
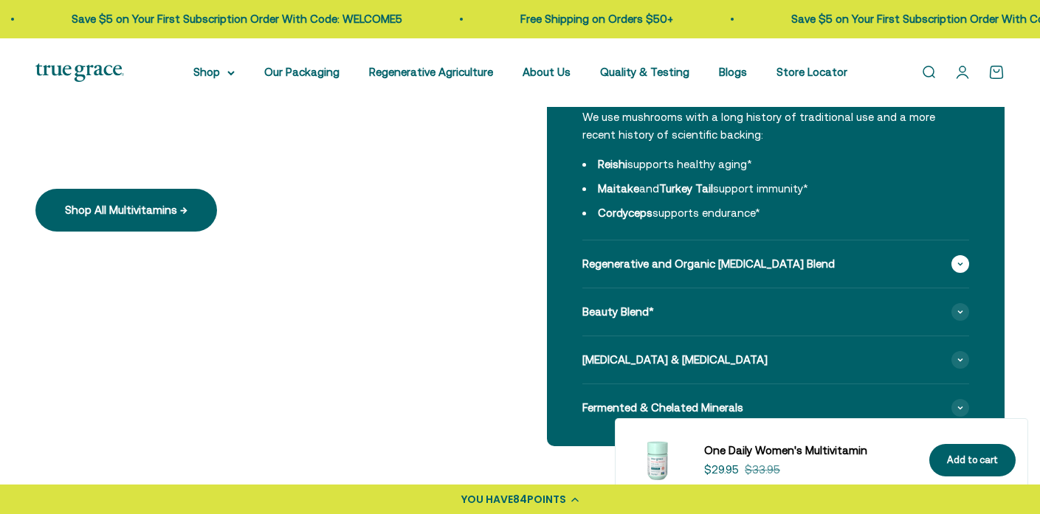
click at [642, 268] on span "Regenerative and Organic Adaptogen Blend" at bounding box center [708, 264] width 252 height 18
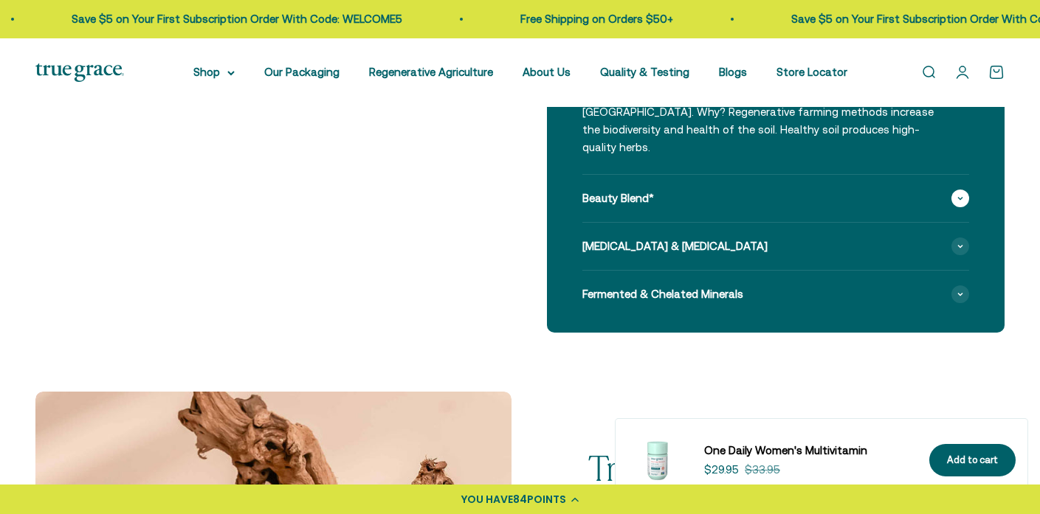
scroll to position [1692, 0]
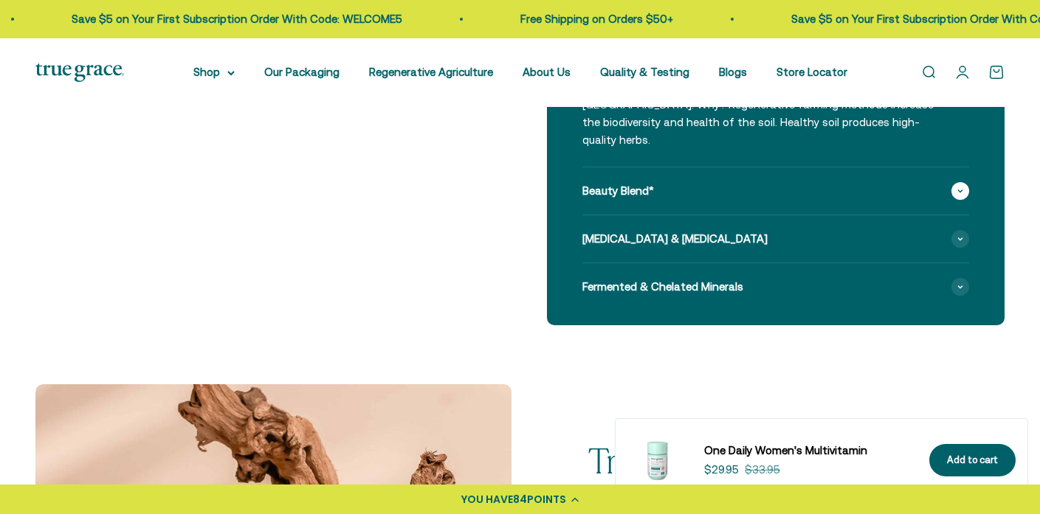
click at [615, 182] on span "Beauty Blend*" at bounding box center [618, 191] width 72 height 18
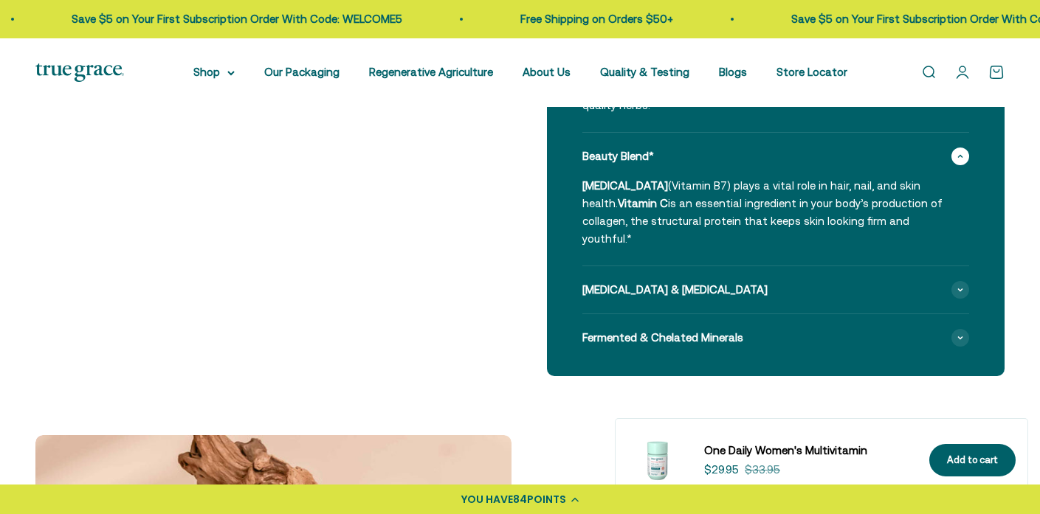
scroll to position [1729, 0]
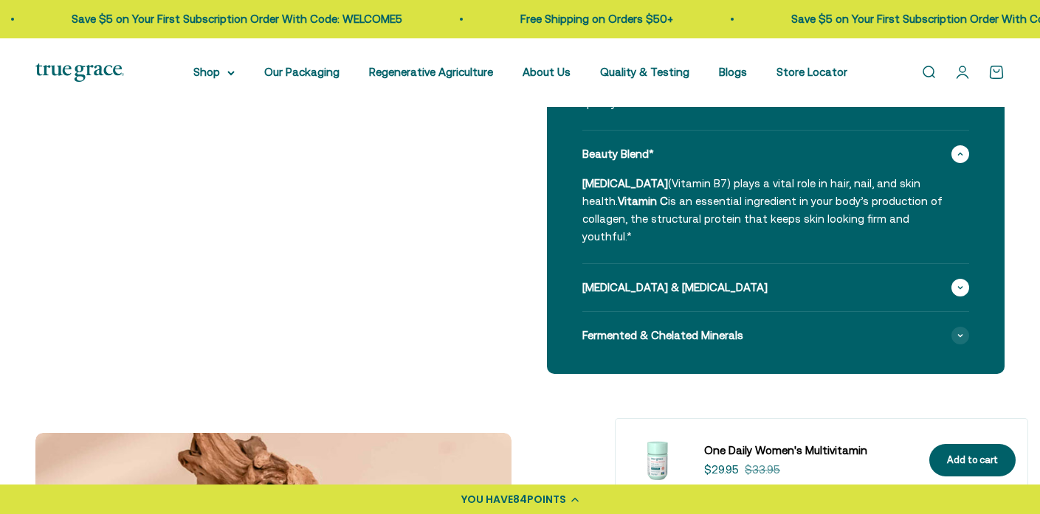
click at [642, 279] on span "Vitamin K2 & Vitamin D3" at bounding box center [674, 288] width 185 height 18
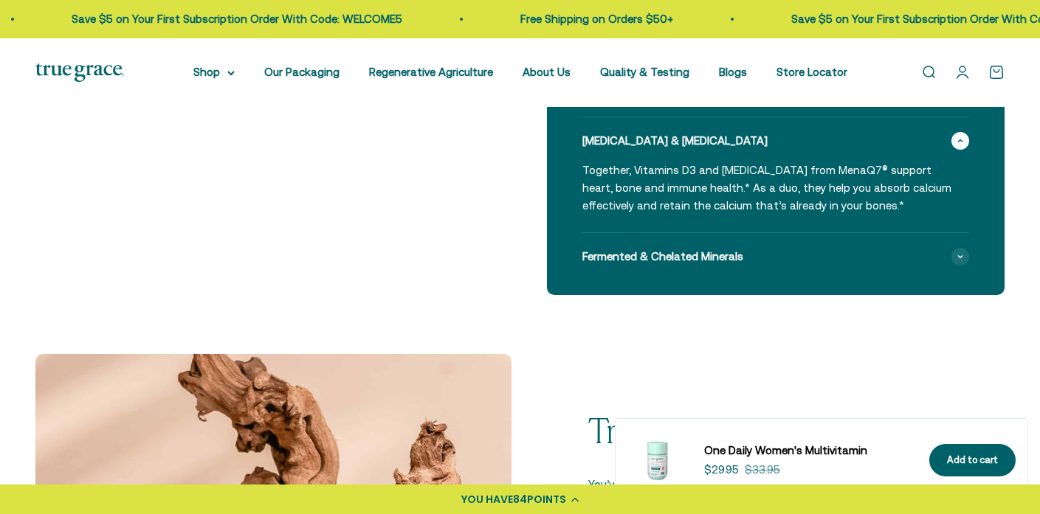
scroll to position [1876, 0]
click at [640, 247] on span "Fermented & Chelated Minerals" at bounding box center [662, 256] width 161 height 18
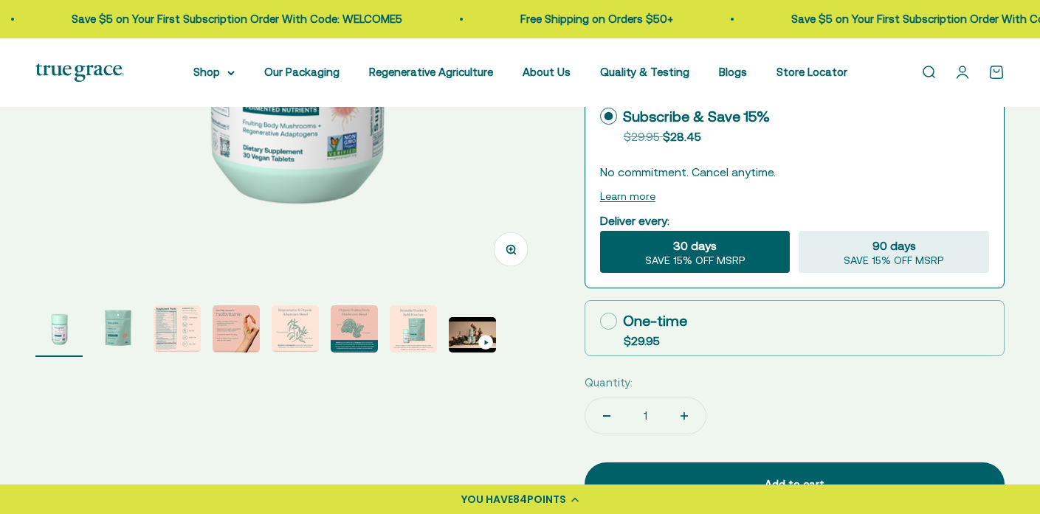
scroll to position [0, 0]
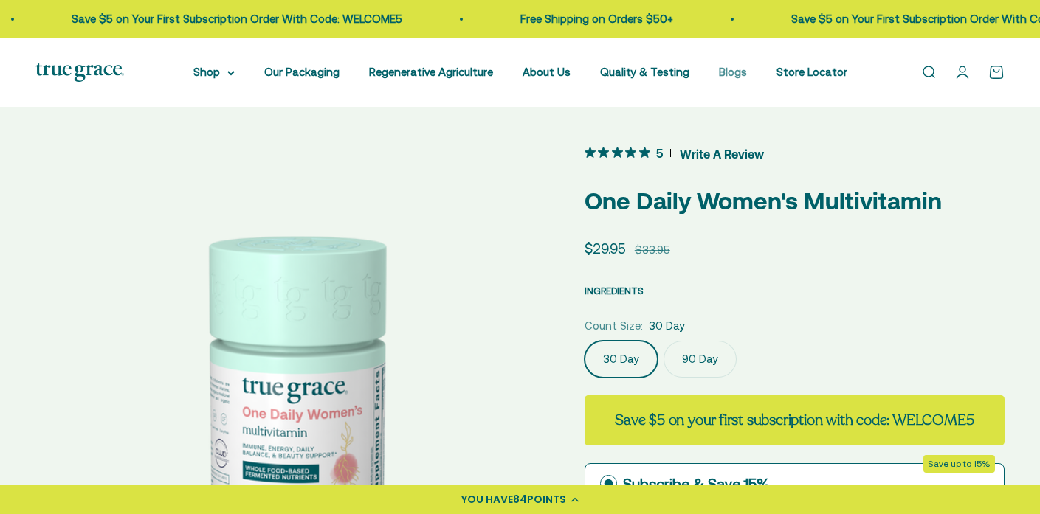
click at [729, 75] on link "Blogs" at bounding box center [733, 72] width 28 height 13
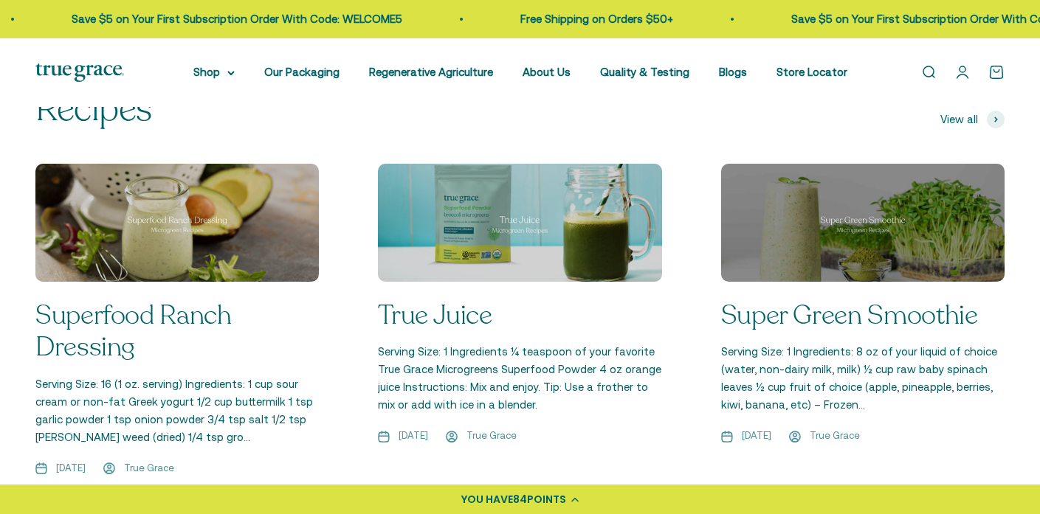
scroll to position [2165, 0]
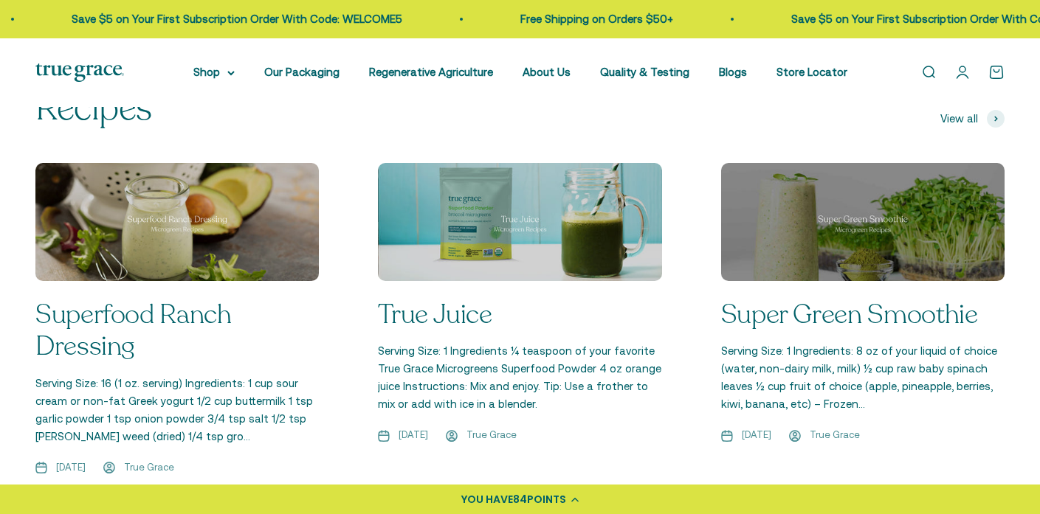
click at [880, 297] on link "Super Green Smoothie" at bounding box center [849, 315] width 257 height 36
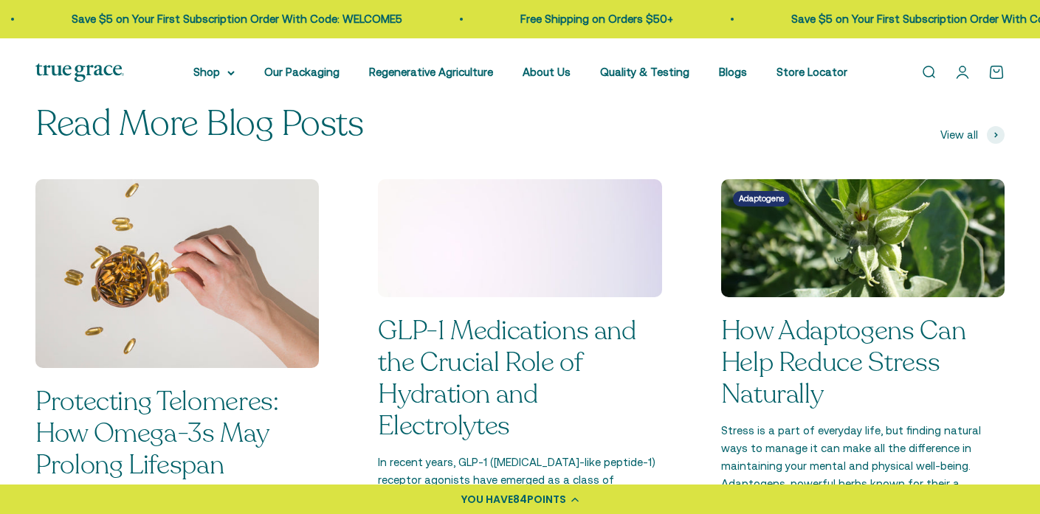
scroll to position [89, 0]
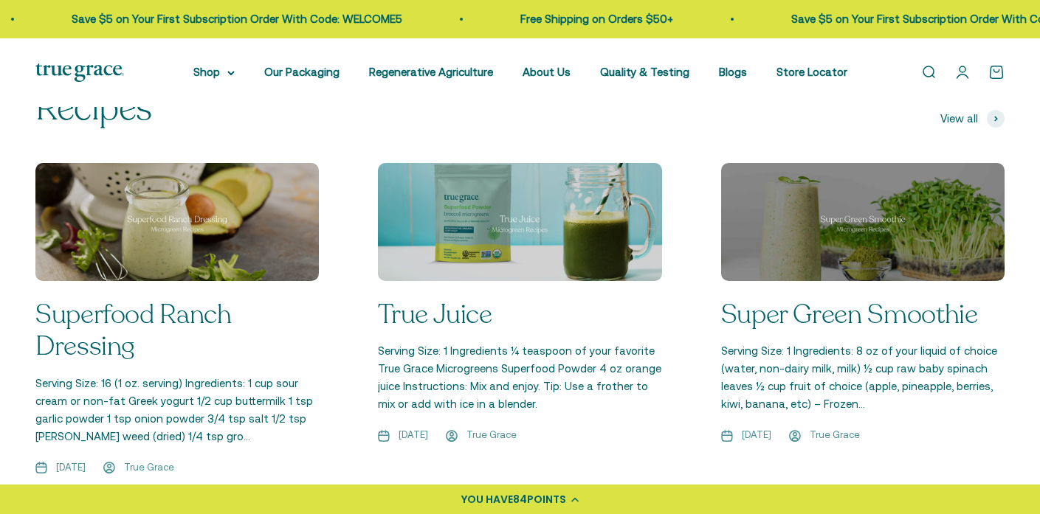
click at [460, 199] on img at bounding box center [520, 222] width 300 height 125
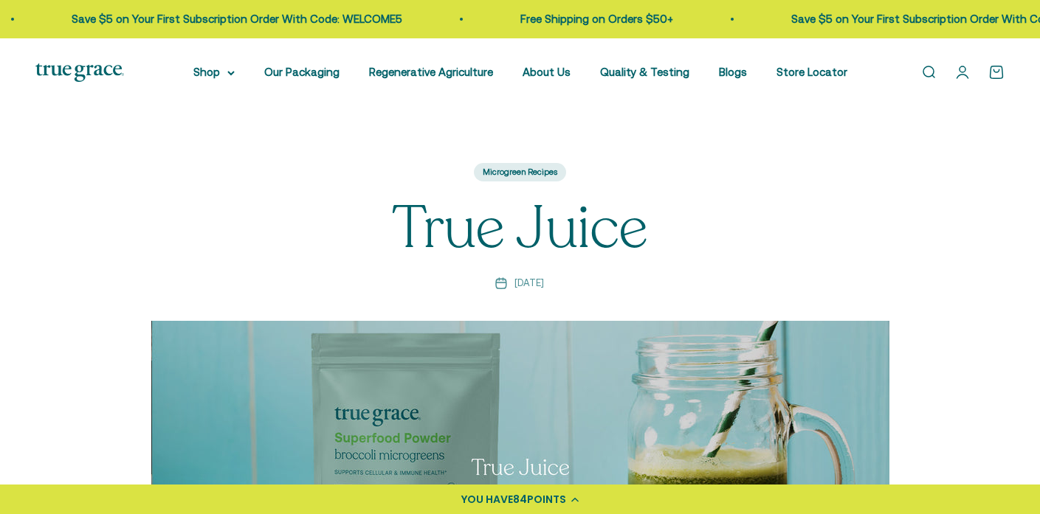
click at [970, 74] on link "Open account page" at bounding box center [962, 72] width 16 height 16
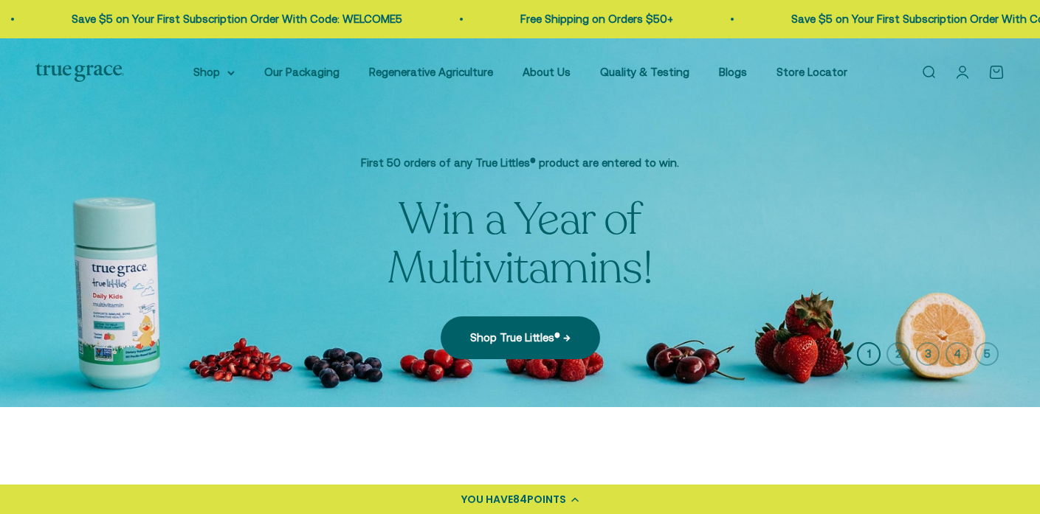
click at [998, 72] on link "Open cart 0" at bounding box center [996, 72] width 16 height 16
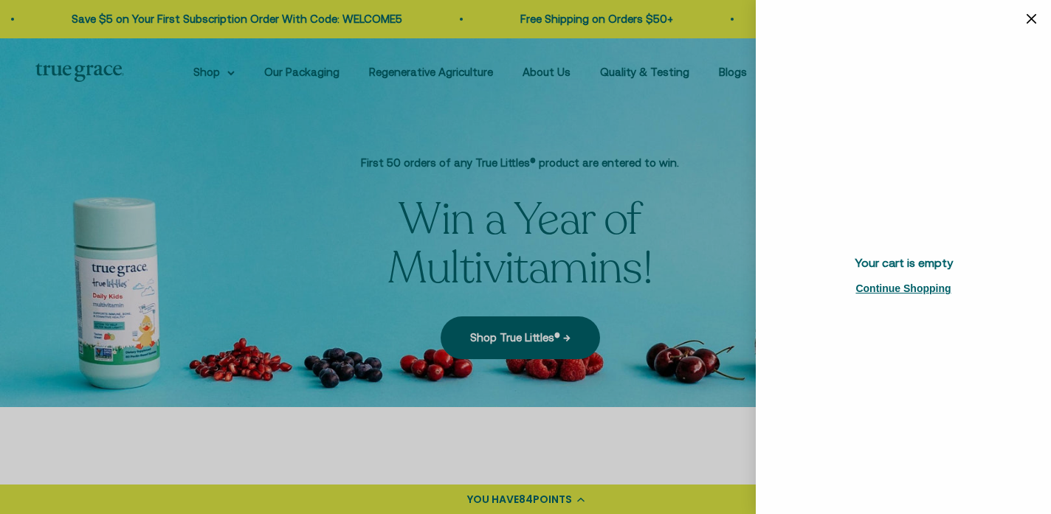
click at [1035, 15] on icon "Close" at bounding box center [1031, 19] width 10 height 10
